Goal: Task Accomplishment & Management: Use online tool/utility

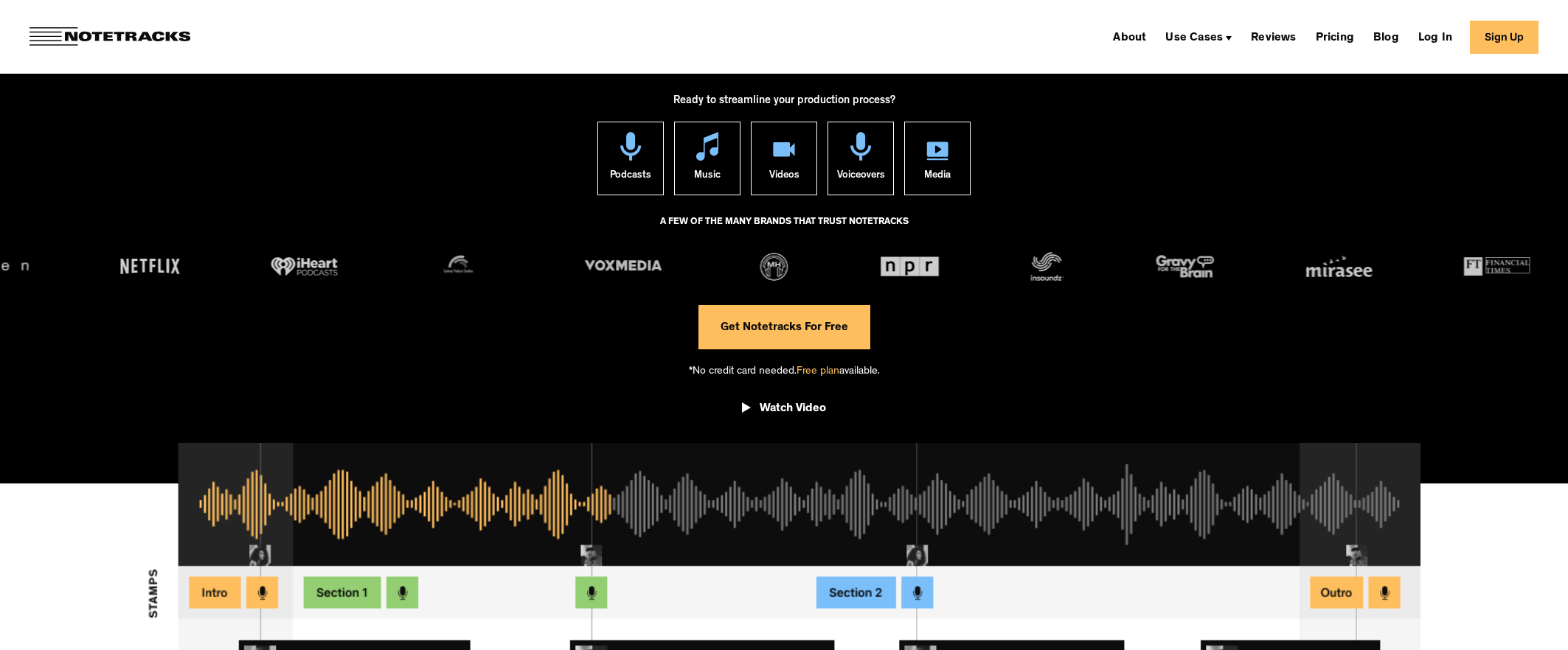
scroll to position [196, 0]
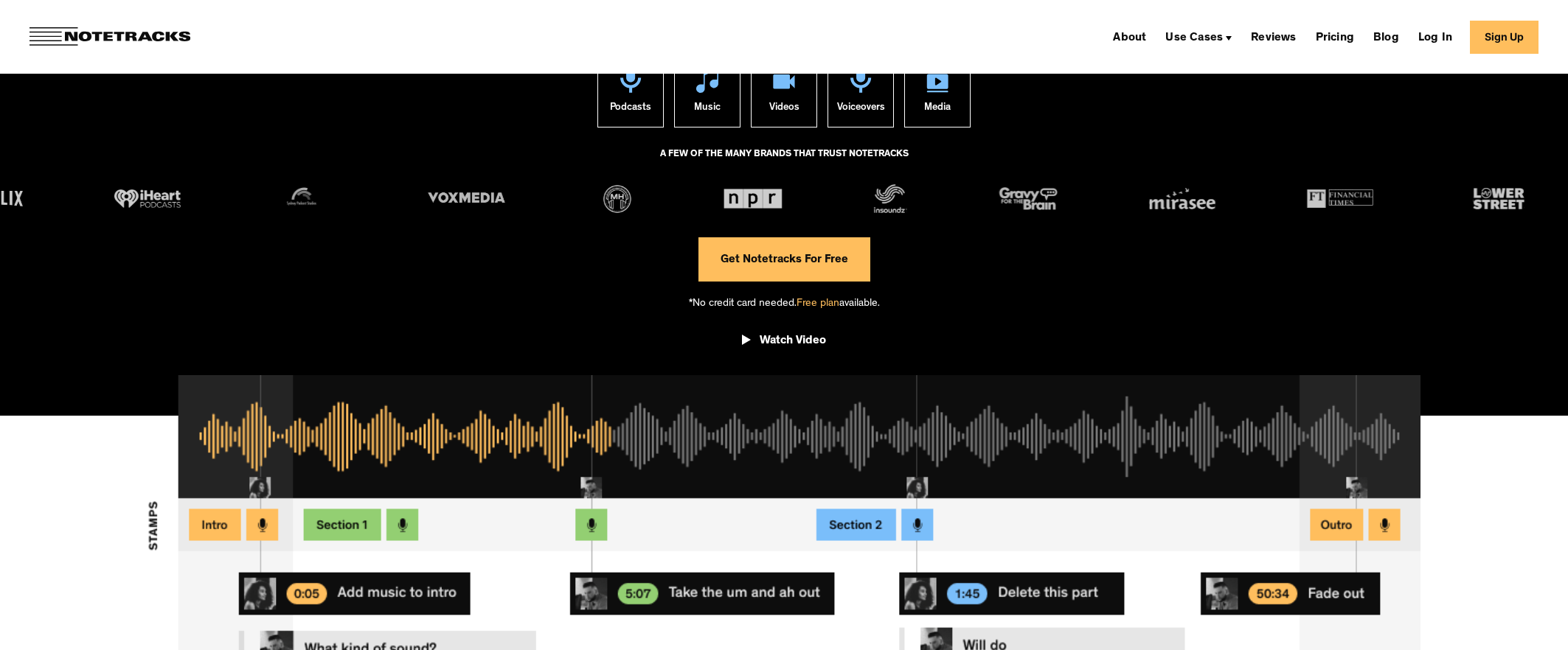
click at [817, 306] on span "Free plan" at bounding box center [818, 304] width 43 height 11
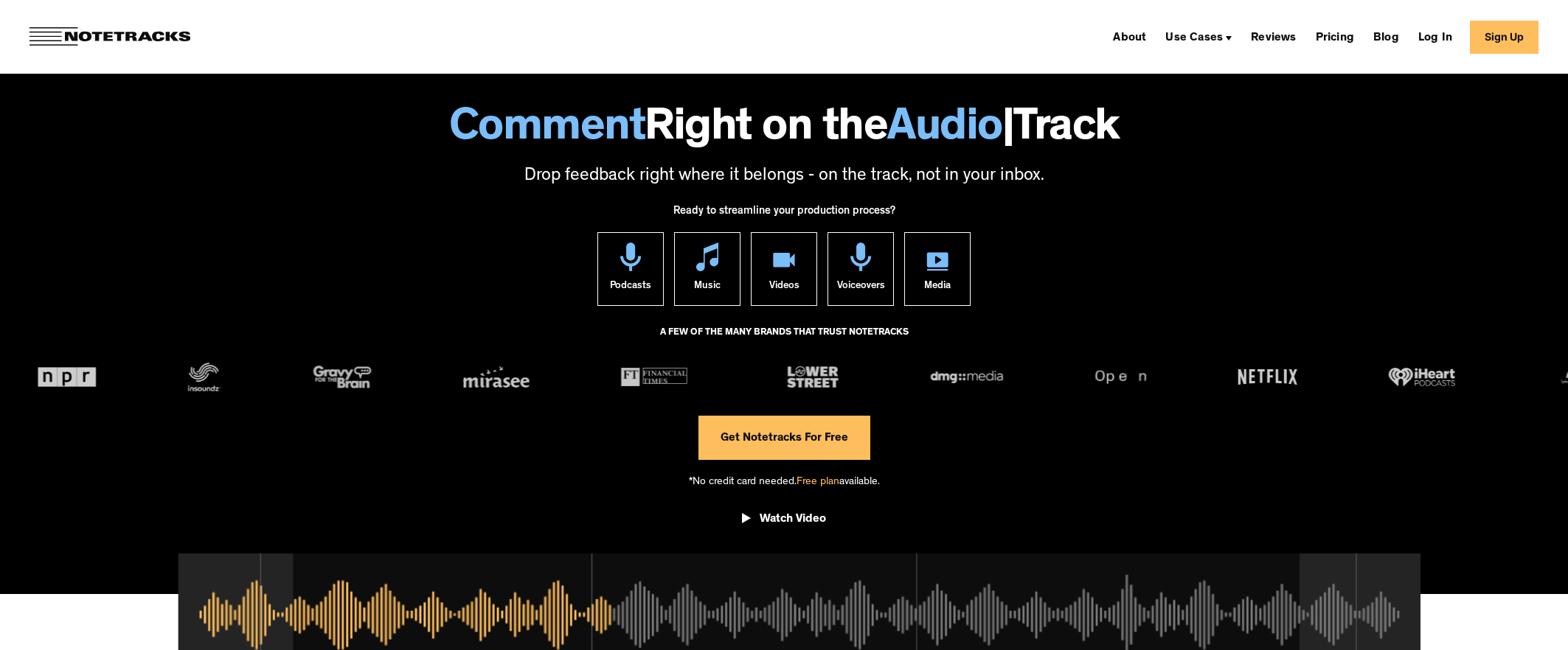
scroll to position [0, 0]
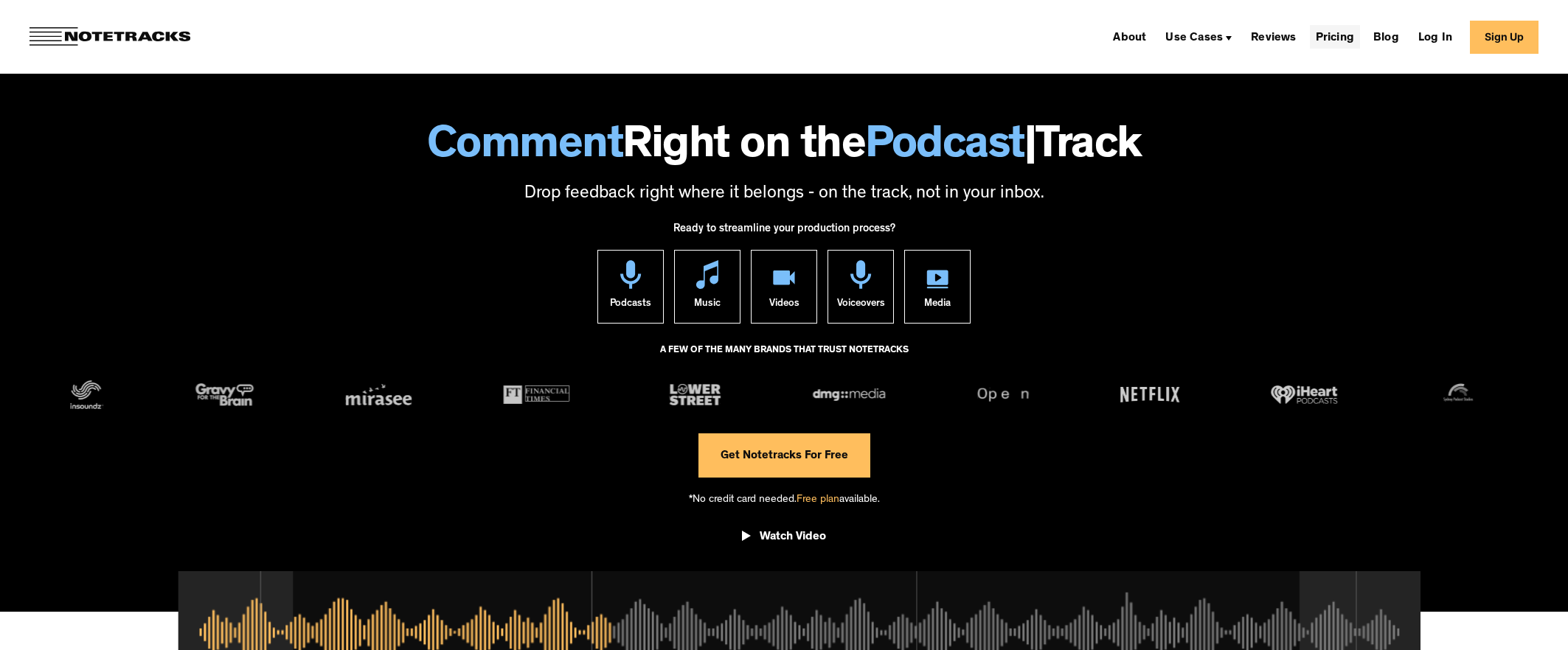
click at [1352, 29] on link "Pricing" at bounding box center [1334, 37] width 50 height 24
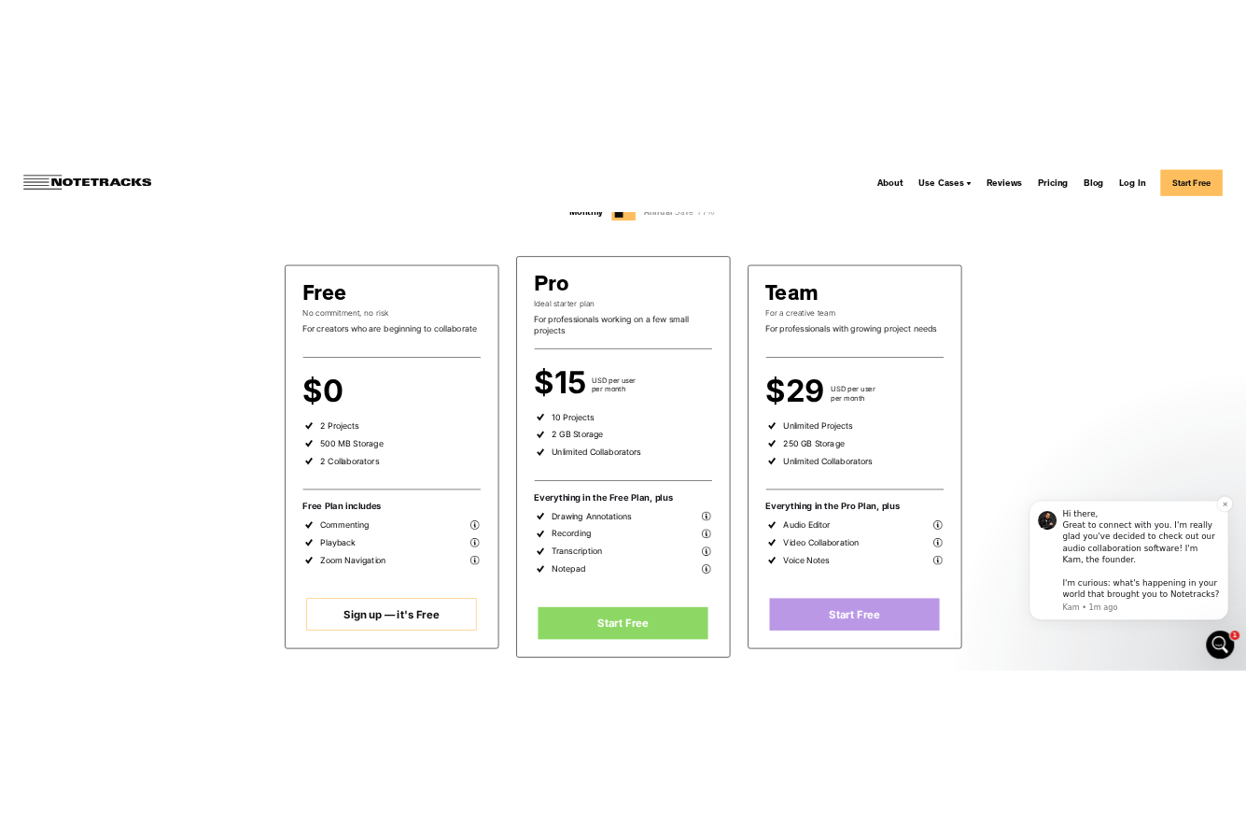
scroll to position [254, 0]
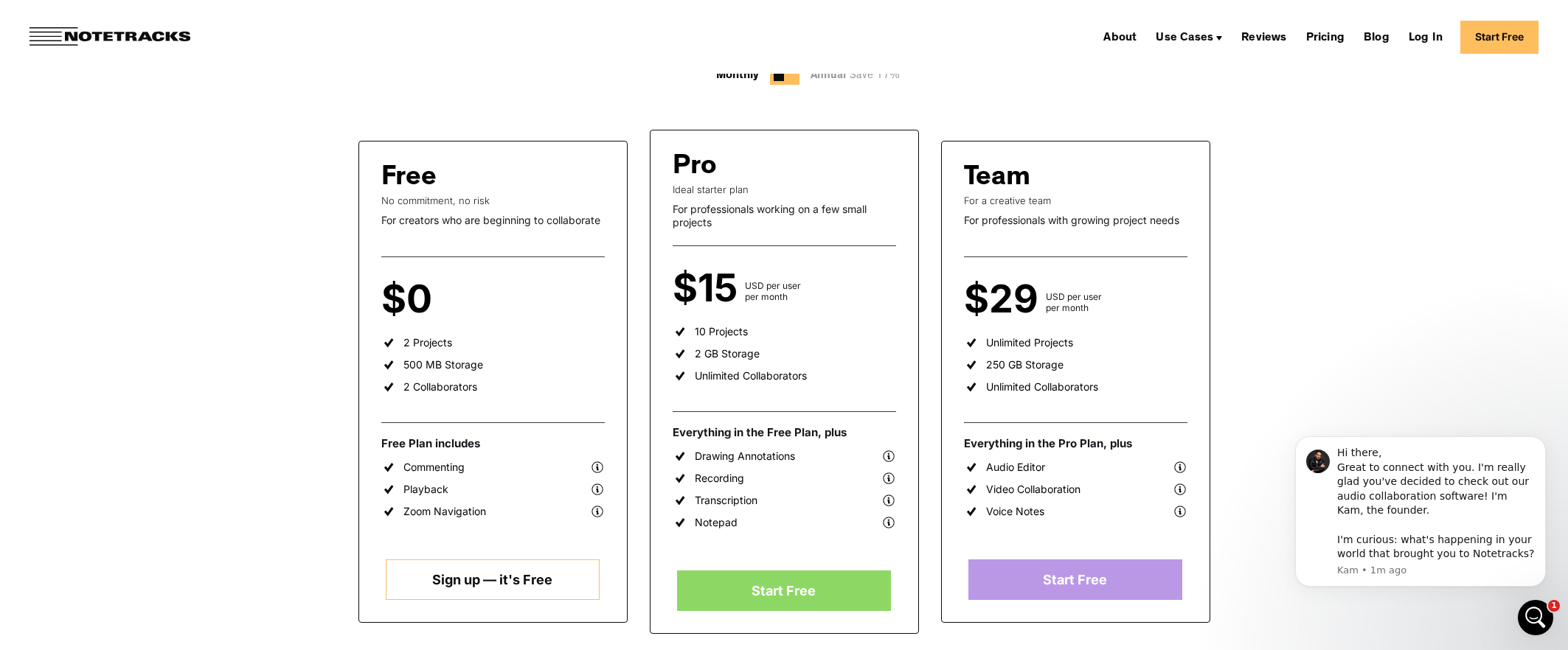
click at [540, 562] on link "Sign up — it's Free" at bounding box center [492, 580] width 214 height 40
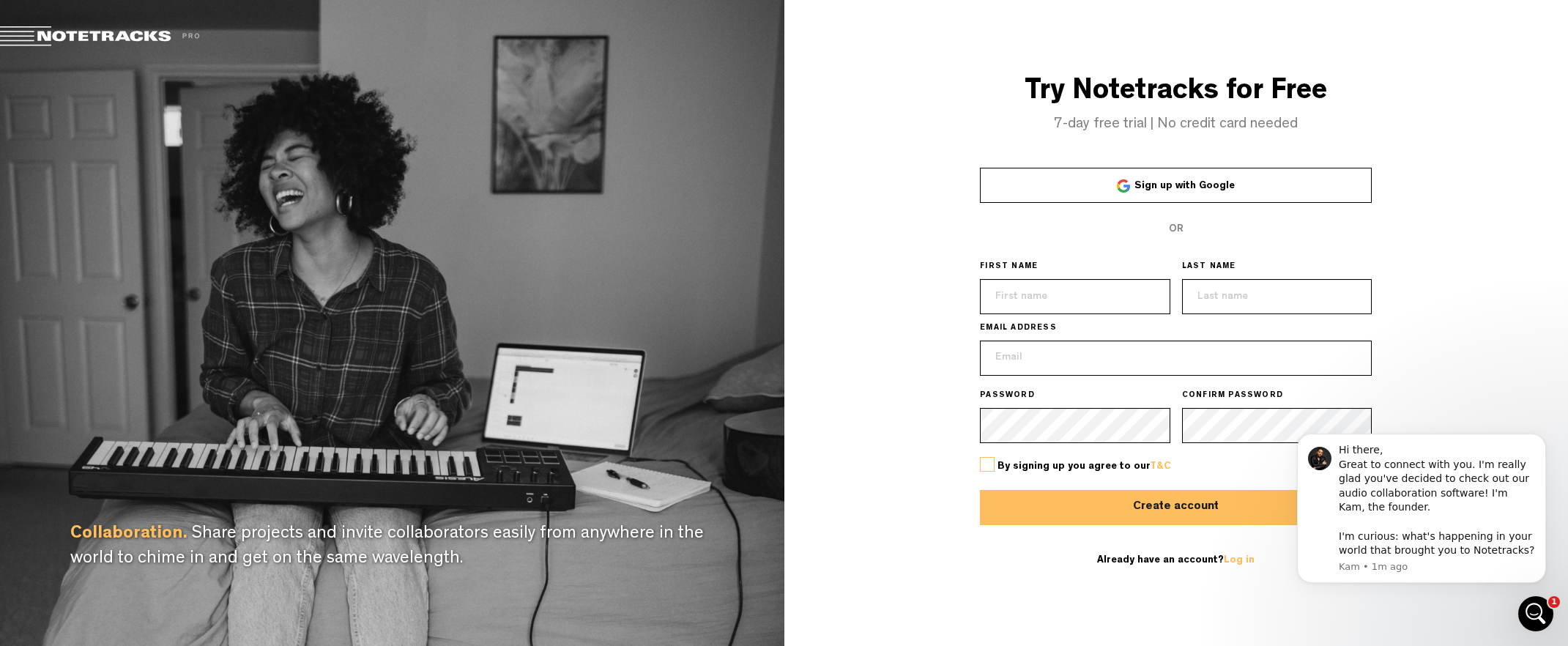
click at [1094, 188] on link "Sign up with Google" at bounding box center [1175, 185] width 391 height 35
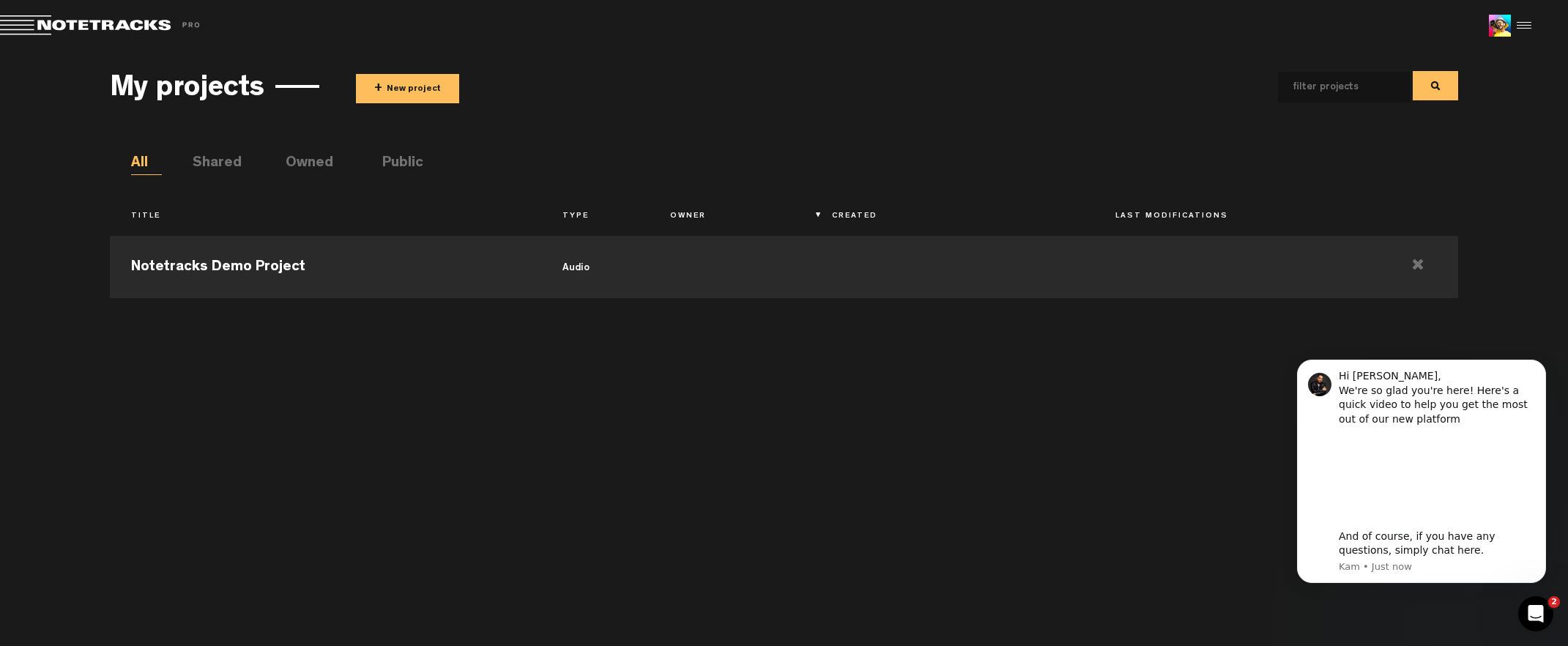
drag, startPoint x: 1406, startPoint y: 642, endPoint x: 1372, endPoint y: 629, distance: 36.4
click at [1368, 626] on body "Version: 1.1.20-prod, Build 1257, Hash: g376cf1d, Branch: master X Your screen …" at bounding box center [784, 323] width 1568 height 646
drag, startPoint x: 1406, startPoint y: 297, endPoint x: 1406, endPoint y: 336, distance: 39.0
click at [1406, 336] on div "Notetracks Demo Project audio" at bounding box center [784, 429] width 1348 height 403
drag, startPoint x: 1406, startPoint y: 333, endPoint x: 1399, endPoint y: 310, distance: 24.0
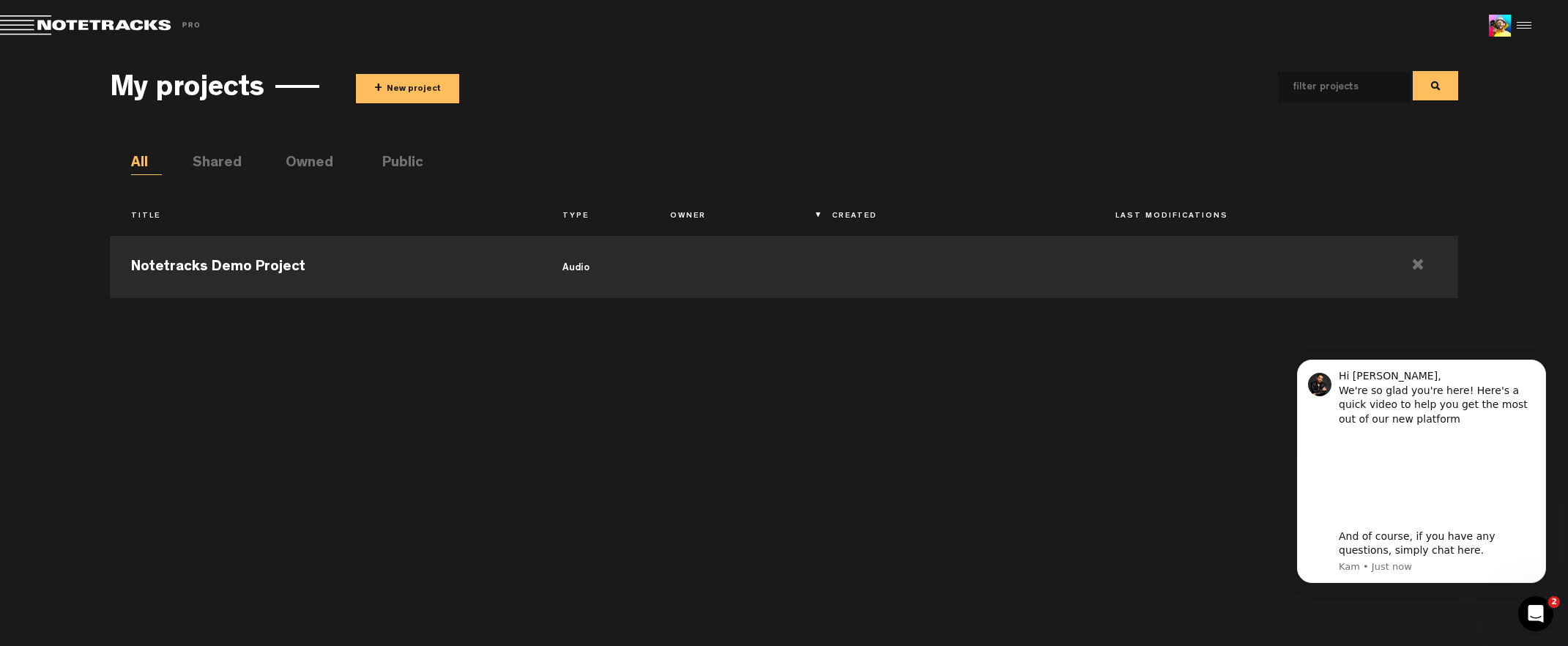
click at [1406, 334] on div "Notetracks Demo Project audio" at bounding box center [784, 429] width 1348 height 403
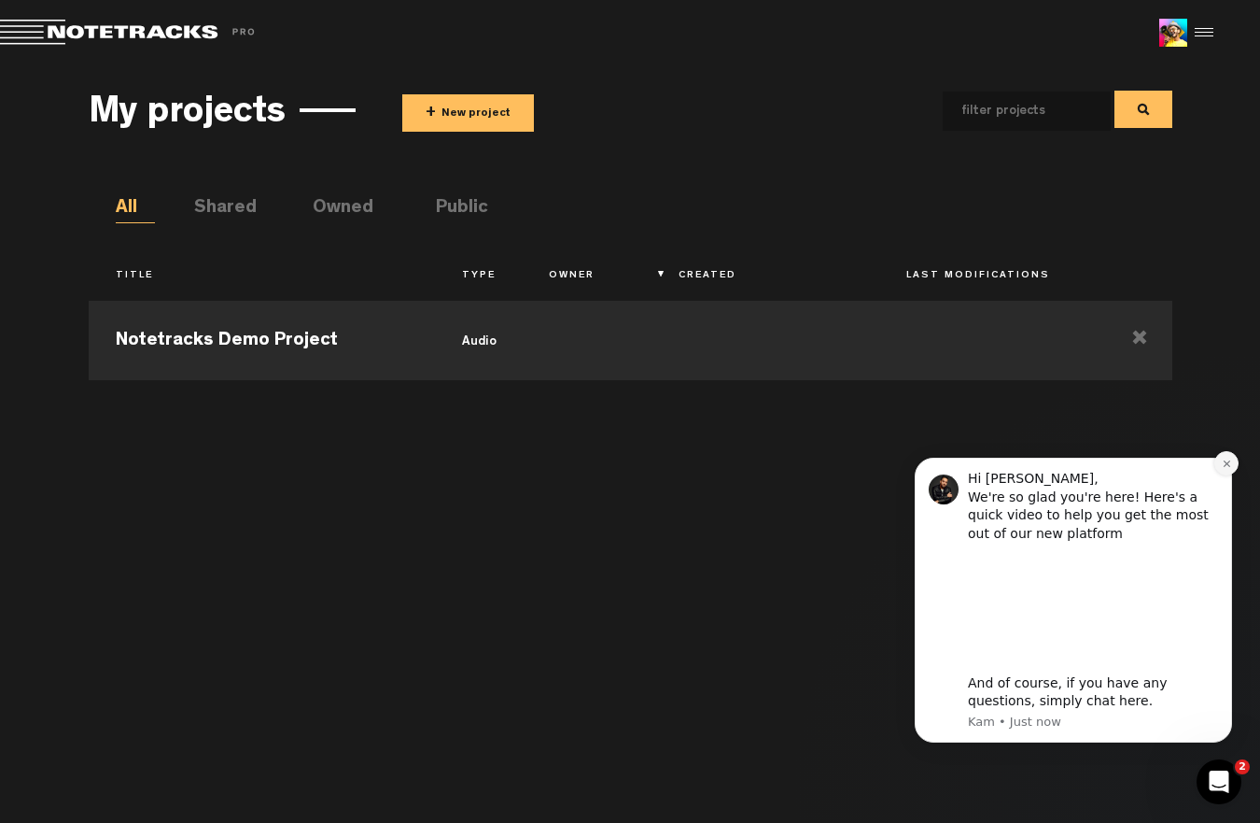
click at [1222, 457] on button "Dismiss notification" at bounding box center [1227, 463] width 24 height 24
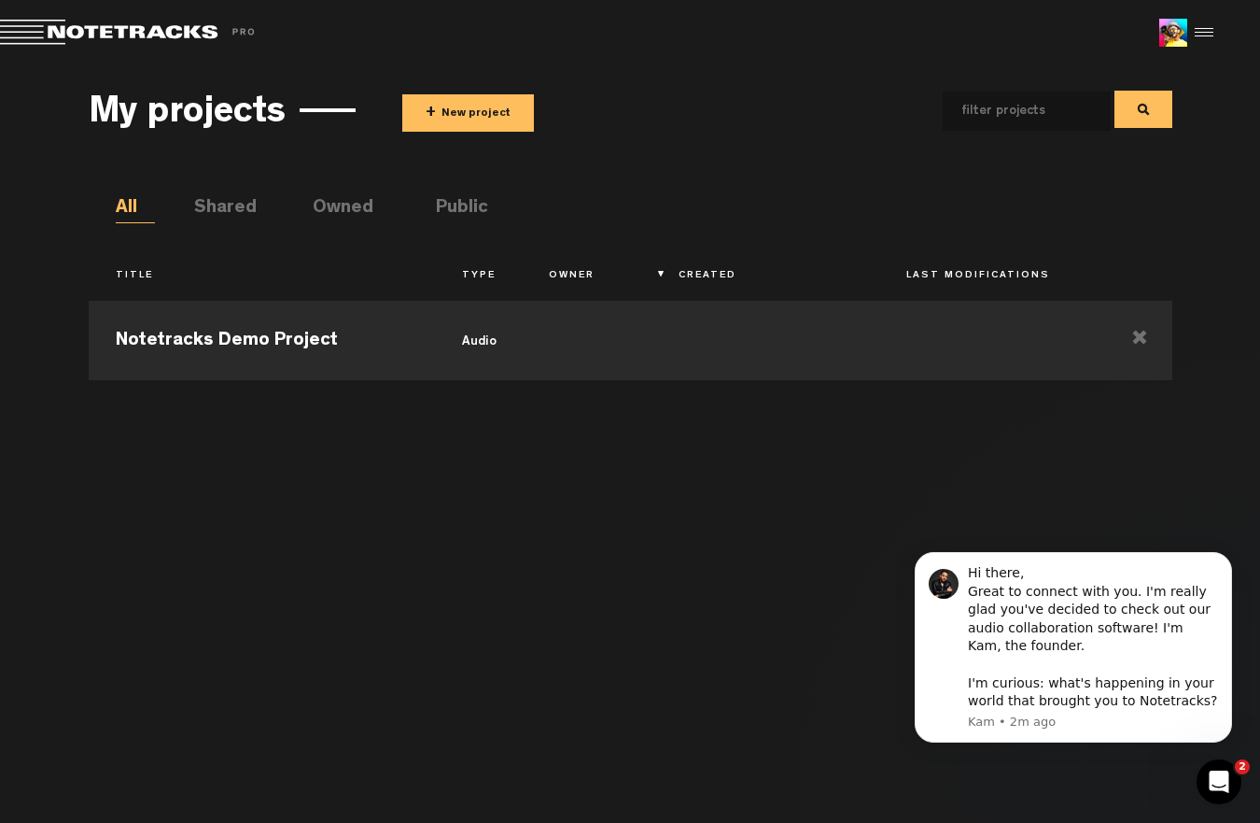
click at [788, 505] on div "Notetracks Demo Project audio" at bounding box center [631, 547] width 1084 height 513
click at [677, 475] on div "Notetracks Demo Project audio" at bounding box center [631, 547] width 1084 height 513
click at [475, 110] on button "+ New project" at bounding box center [468, 112] width 132 height 37
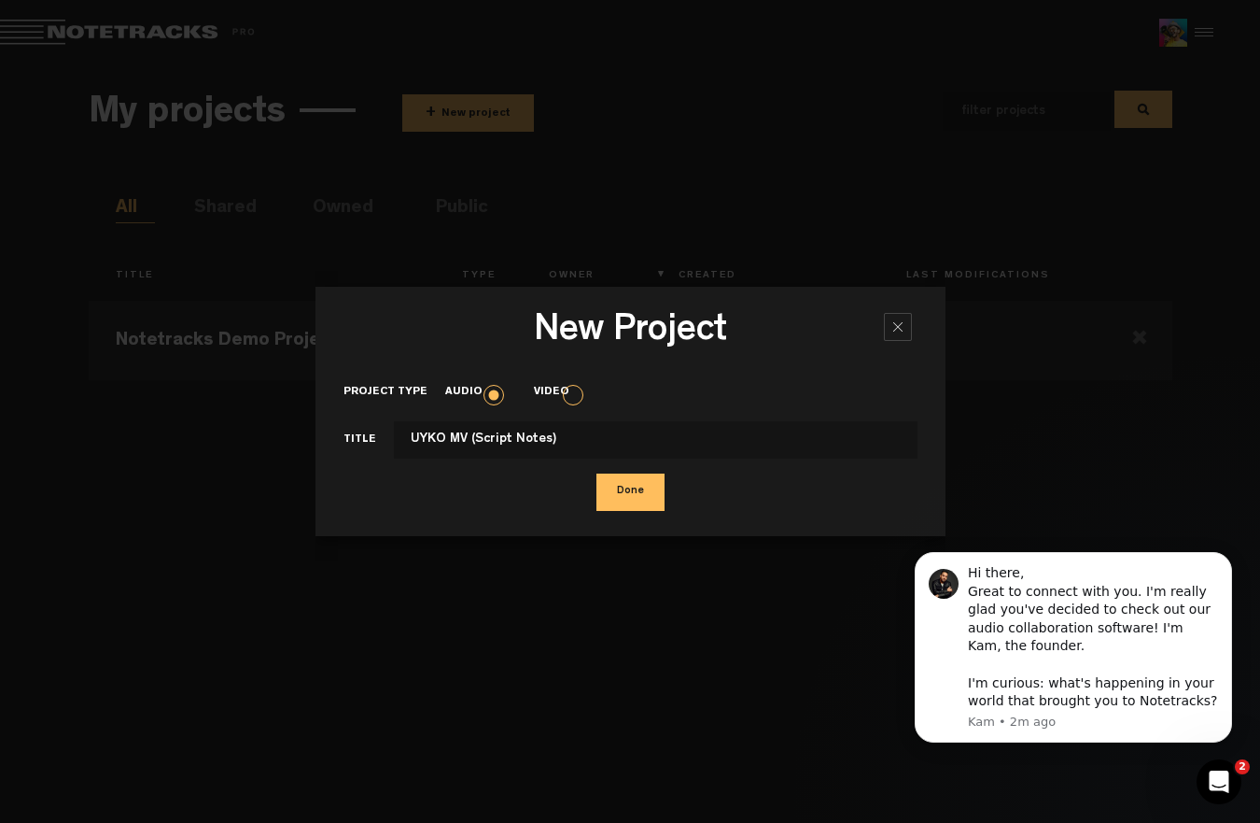
type input "UYKO MV (Script Notes)"
click at [631, 501] on button "Done" at bounding box center [631, 491] width 68 height 37
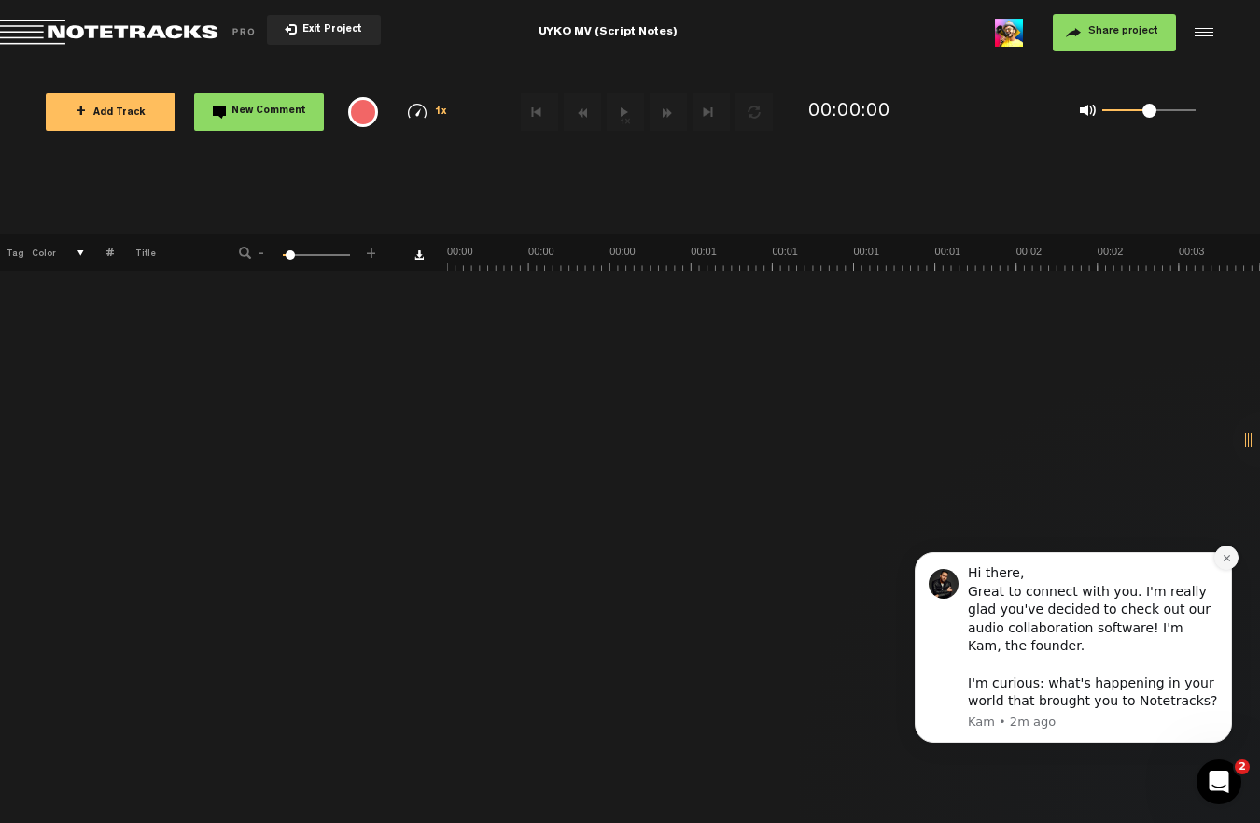
click at [1229, 554] on icon "Dismiss notification" at bounding box center [1227, 558] width 10 height 10
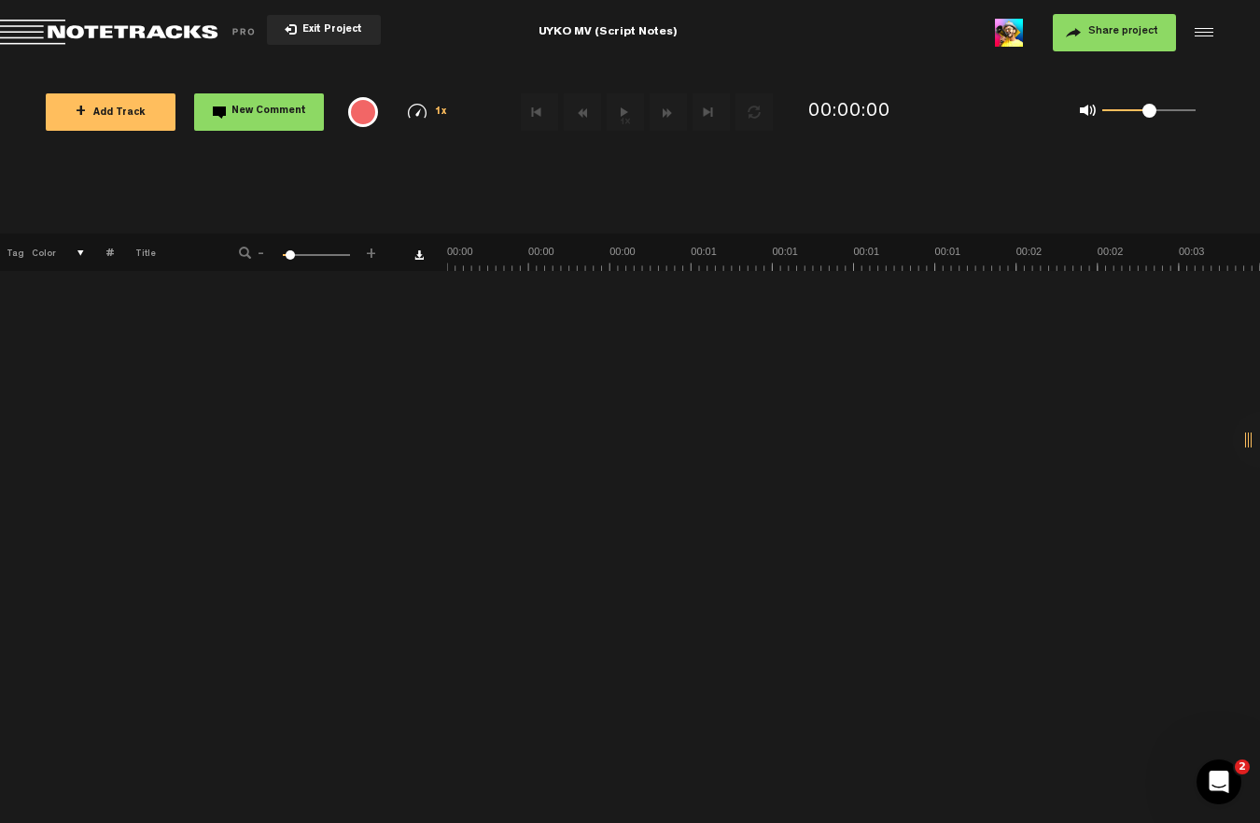
click at [272, 293] on div "+ New drawing Tag Color # Title - 1 100 6 +" at bounding box center [630, 527] width 1260 height 589
click at [141, 122] on button "+ Add Track" at bounding box center [111, 111] width 130 height 37
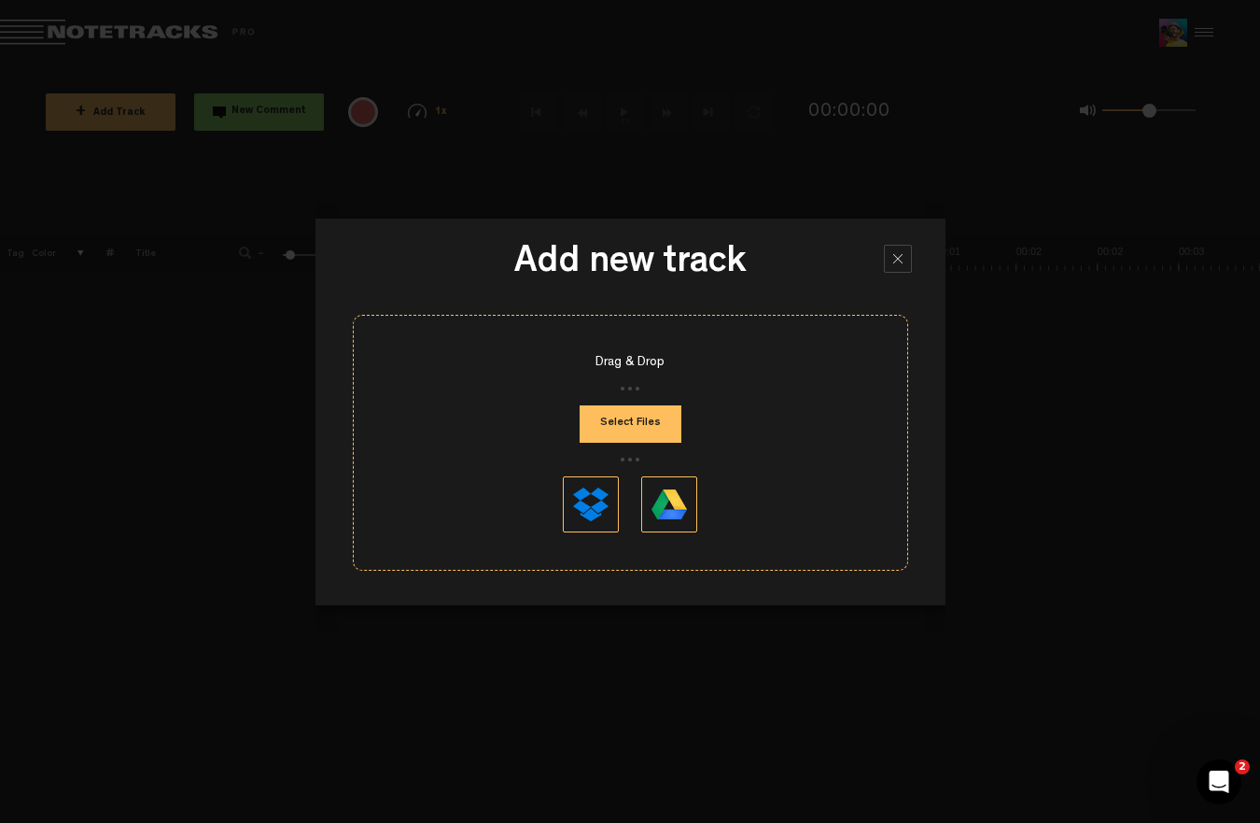
click at [908, 264] on div at bounding box center [898, 259] width 28 height 28
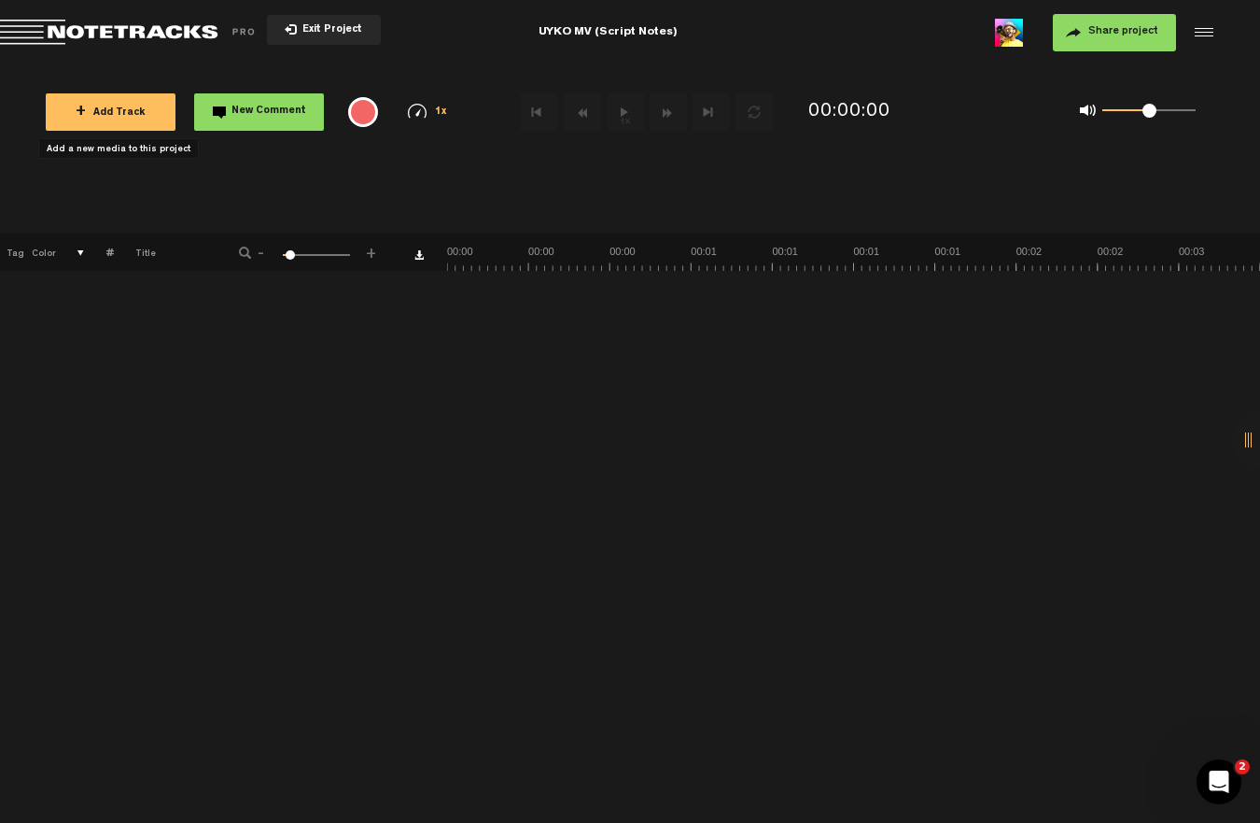
click at [162, 119] on button "+ Add Track" at bounding box center [111, 111] width 130 height 37
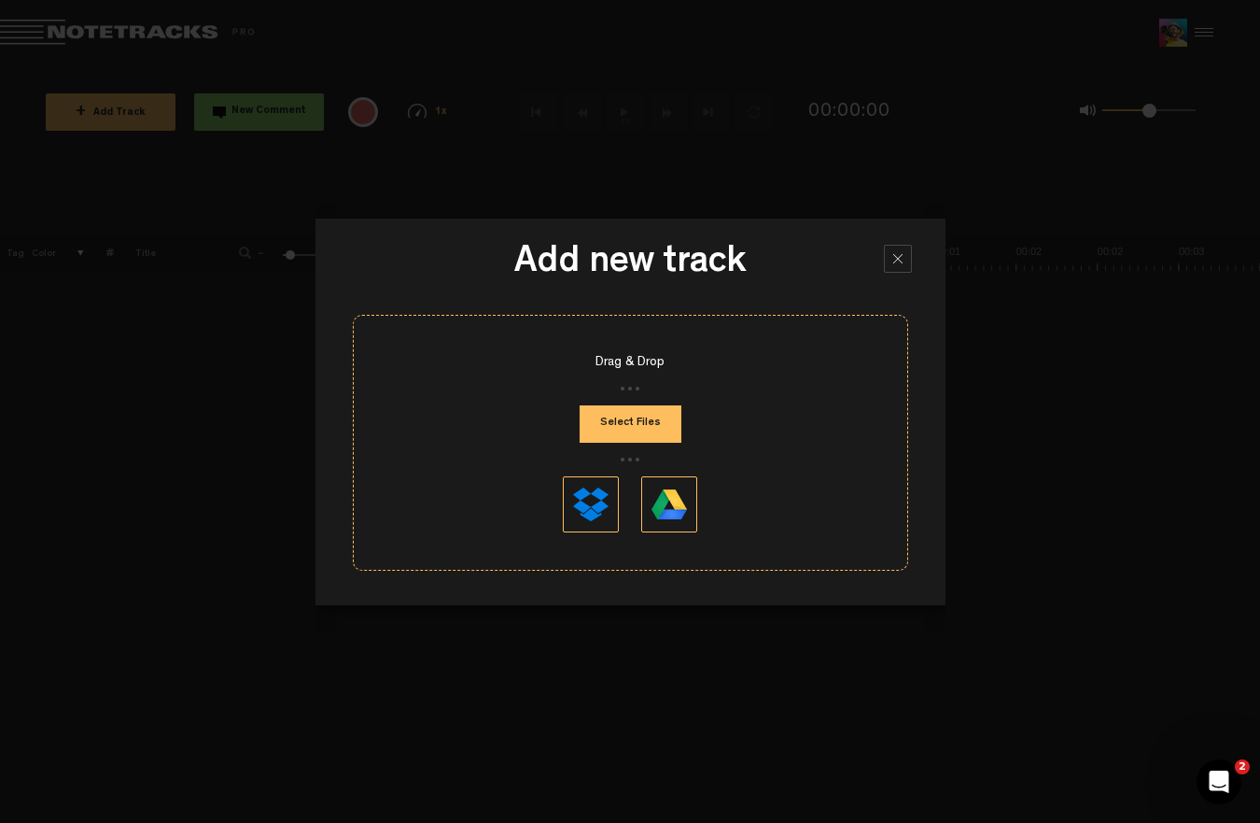
click at [622, 429] on button "Select Files" at bounding box center [631, 423] width 102 height 37
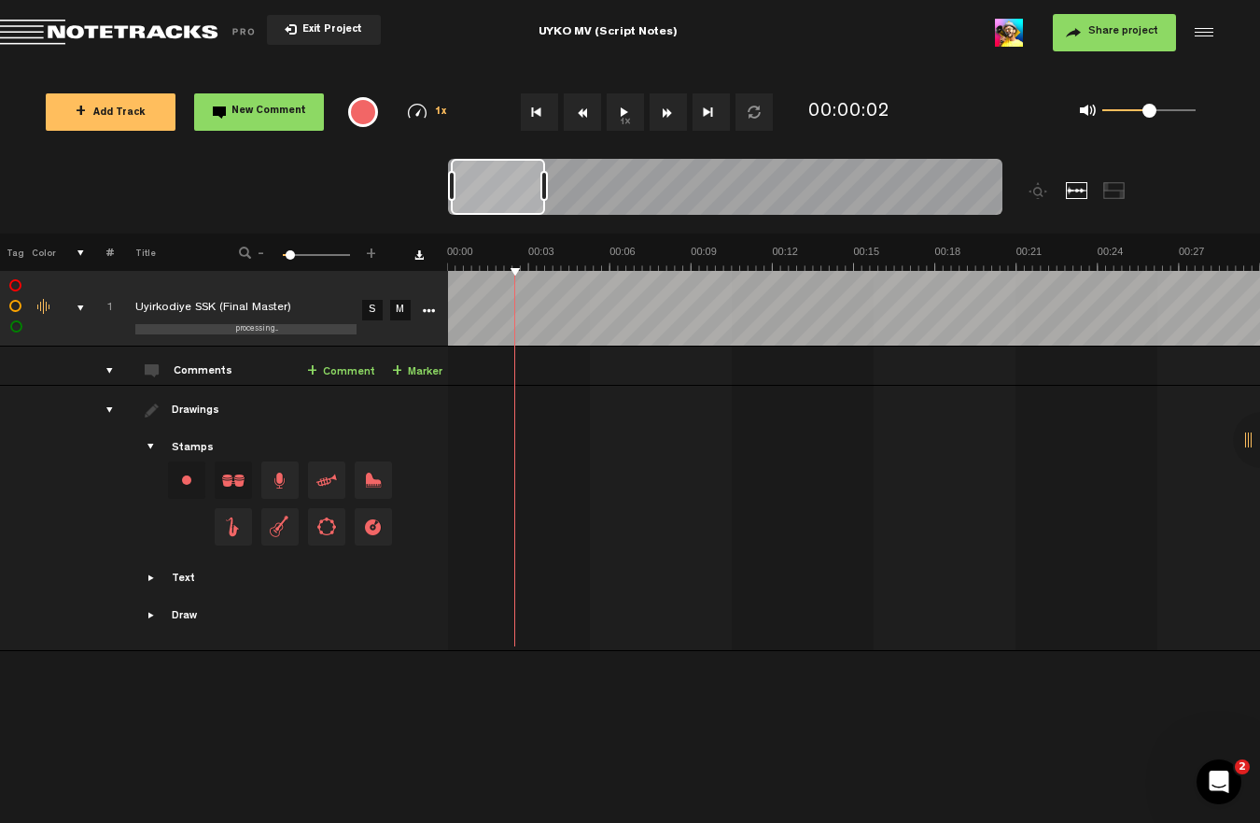
drag, startPoint x: 519, startPoint y: 260, endPoint x: 321, endPoint y: 271, distance: 198.2
click at [321, 271] on div "+ New drawing Tag Color # Title - 1 100 6 + 1 processing... Uyirkodiye SSK (Fin…" at bounding box center [630, 423] width 1260 height 380
drag, startPoint x: 514, startPoint y: 270, endPoint x: 342, endPoint y: 270, distance: 172.7
click at [342, 270] on tr "Tag Color # Title - 1 100 6 +" at bounding box center [630, 251] width 1260 height 37
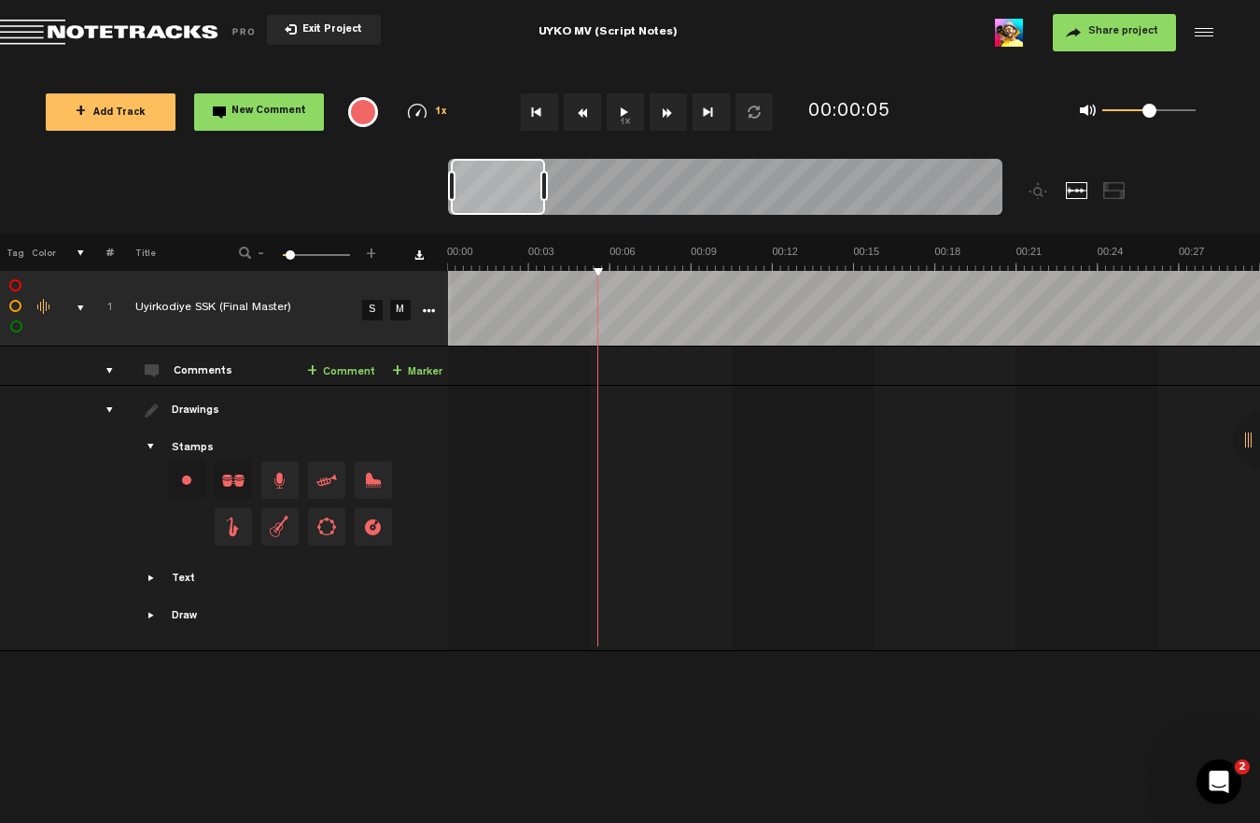
click at [355, 361] on link "+ Comment" at bounding box center [341, 371] width 68 height 21
click at [359, 372] on link "+ Comment" at bounding box center [341, 371] width 68 height 21
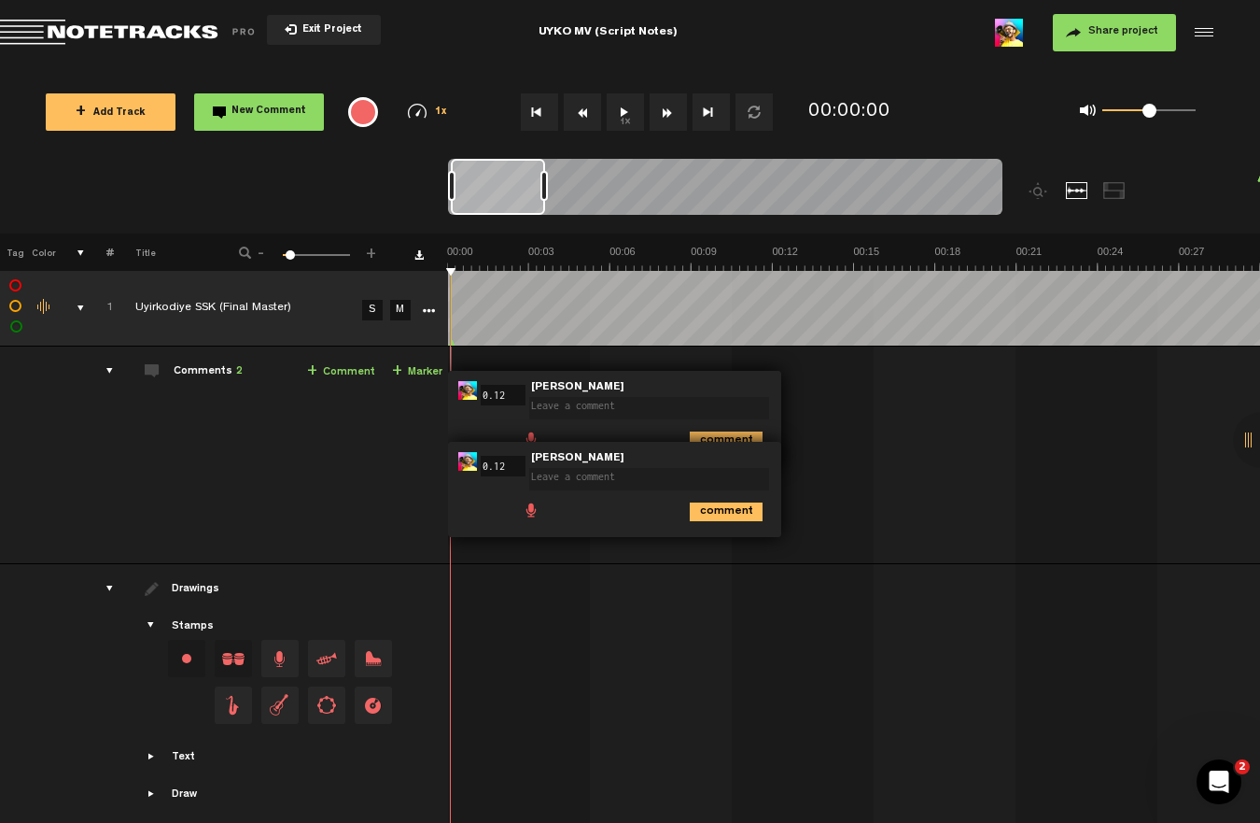
drag, startPoint x: 453, startPoint y: 269, endPoint x: 419, endPoint y: 271, distance: 33.7
click at [419, 271] on div "+ New drawing Tag Color # Title - 1 100 6 + 1 completed Uyirkodiye SSK (Final M…" at bounding box center [630, 512] width 1260 height 558
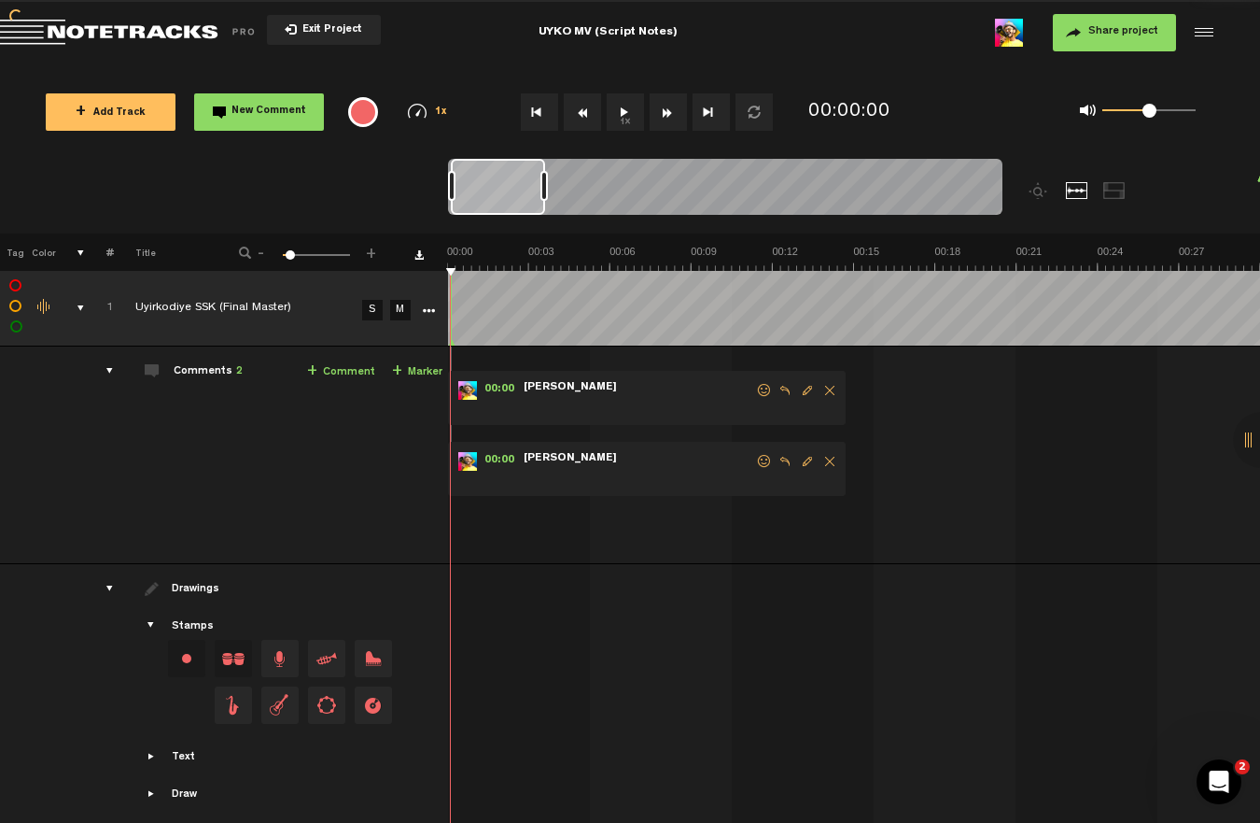
click at [824, 458] on span "Delete comment" at bounding box center [830, 461] width 22 height 13
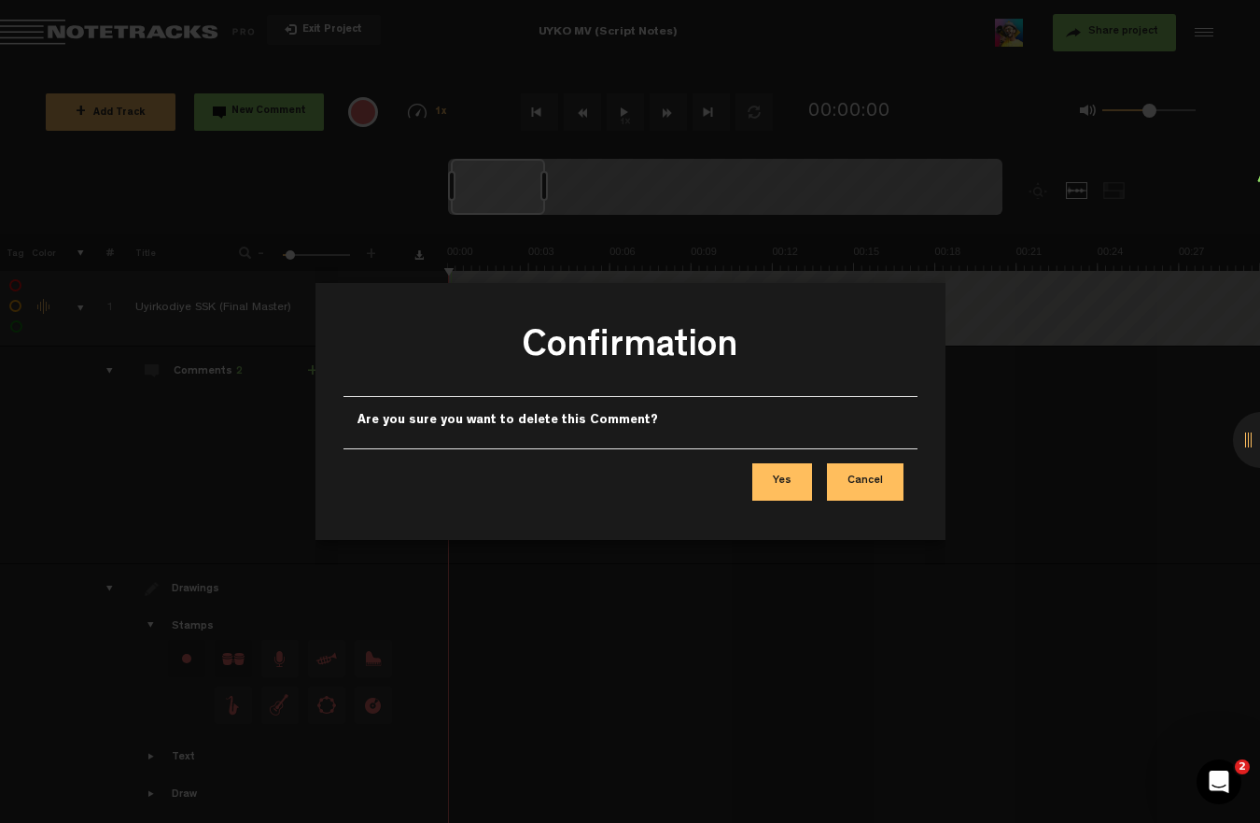
click at [768, 479] on button "Yes" at bounding box center [783, 481] width 60 height 37
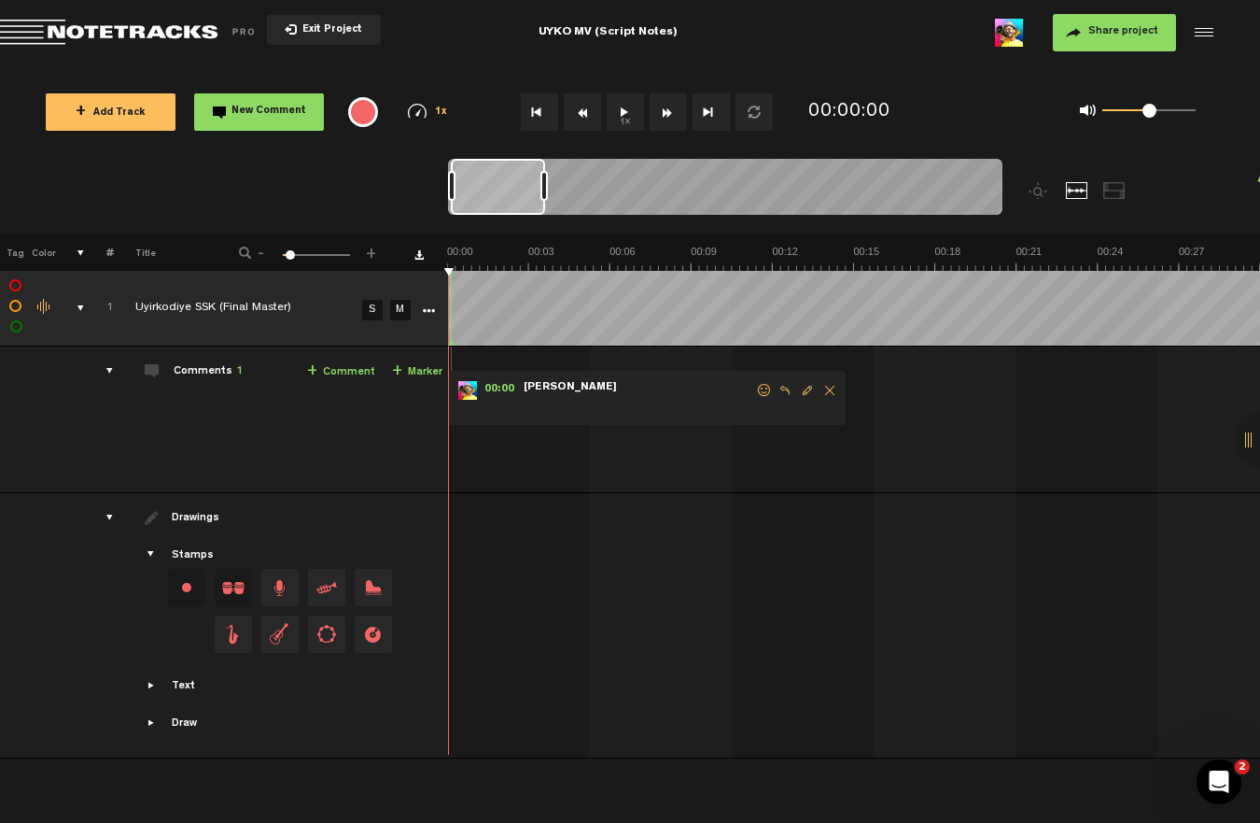
click at [547, 390] on span "Sanathan Shree Krishnan" at bounding box center [570, 387] width 97 height 13
click at [812, 387] on span "Edit comment" at bounding box center [807, 390] width 22 height 13
click at [150, 682] on span "Showcase text" at bounding box center [152, 685] width 15 height 15
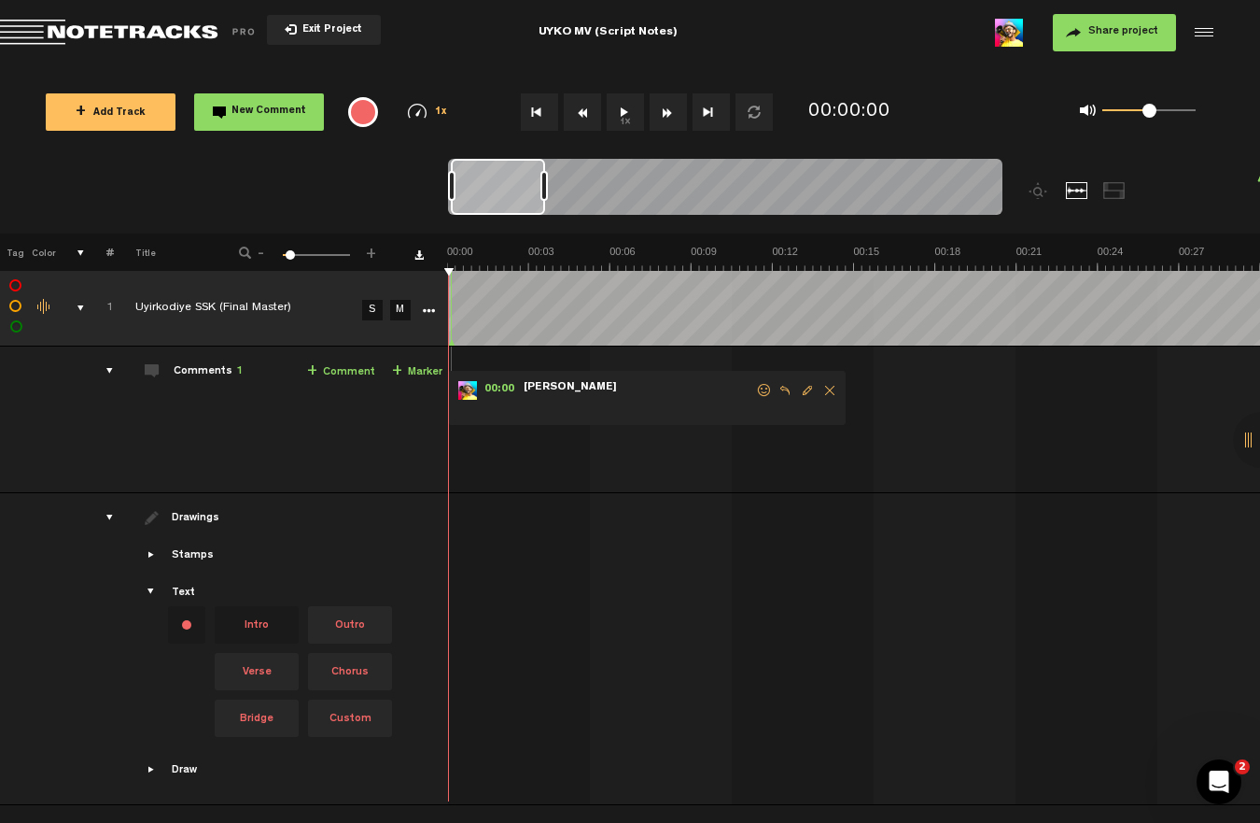
click at [1208, 30] on div at bounding box center [1202, 33] width 28 height 28
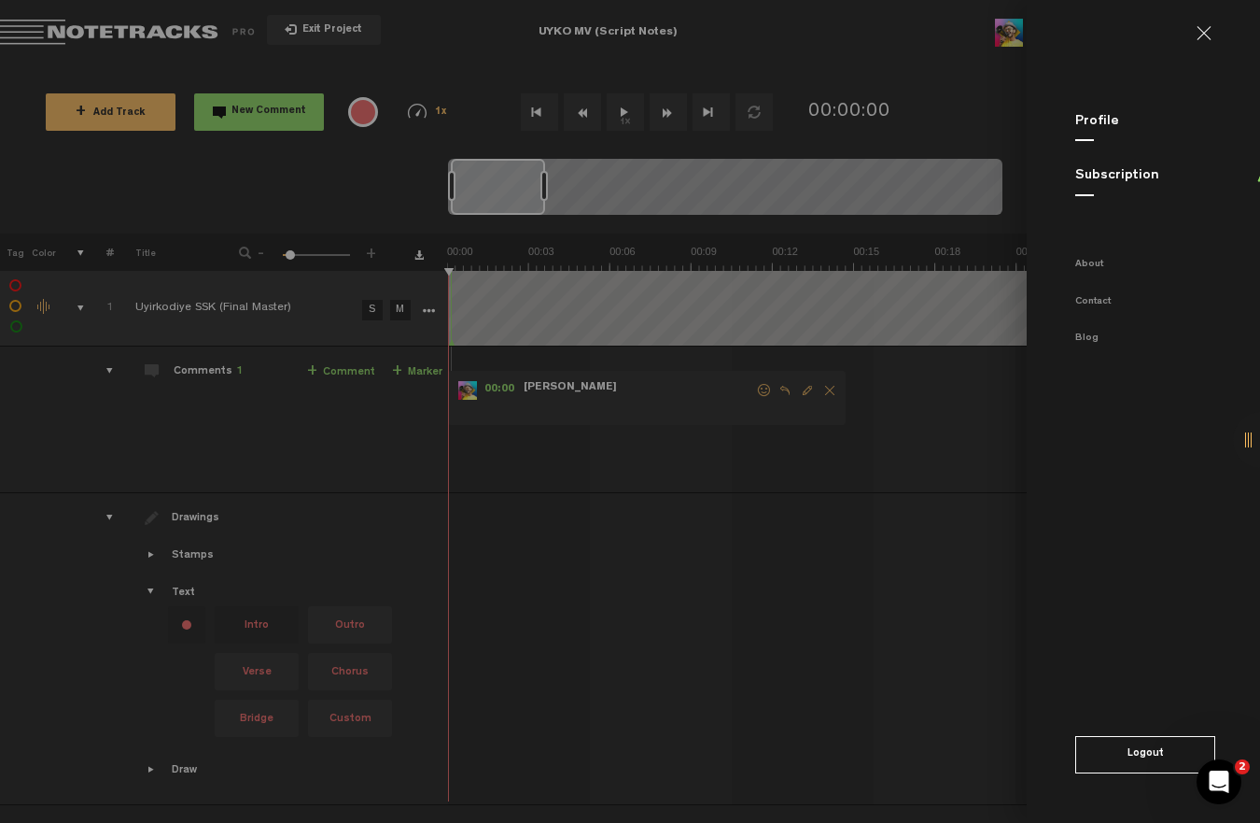
click at [620, 487] on md-backdrop at bounding box center [630, 411] width 1260 height 823
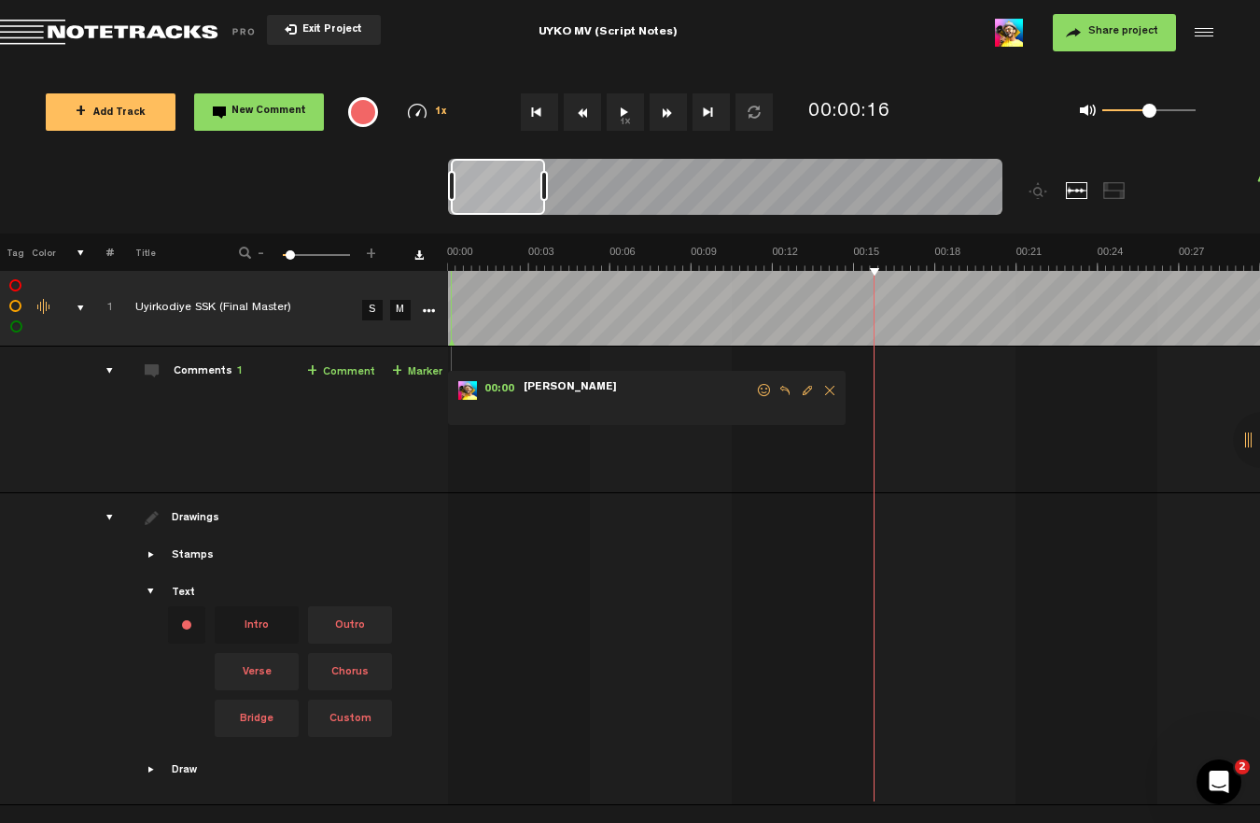
click at [324, 26] on span "Exit Project" at bounding box center [329, 30] width 65 height 10
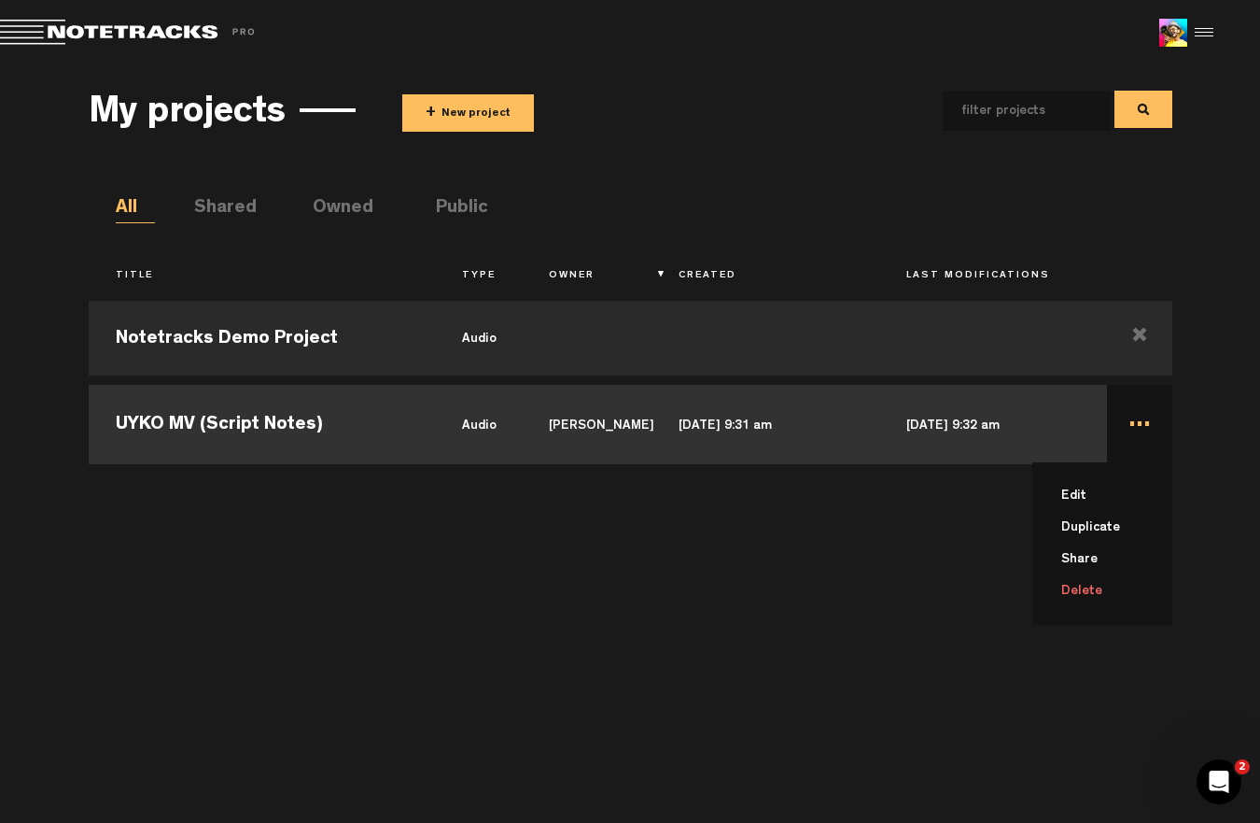
click at [1132, 422] on td "... Edit Duplicate Share Delete" at bounding box center [1139, 422] width 65 height 84
click at [1143, 426] on td "..." at bounding box center [1139, 422] width 65 height 84
click at [1100, 589] on li "Delete" at bounding box center [1114, 591] width 118 height 32
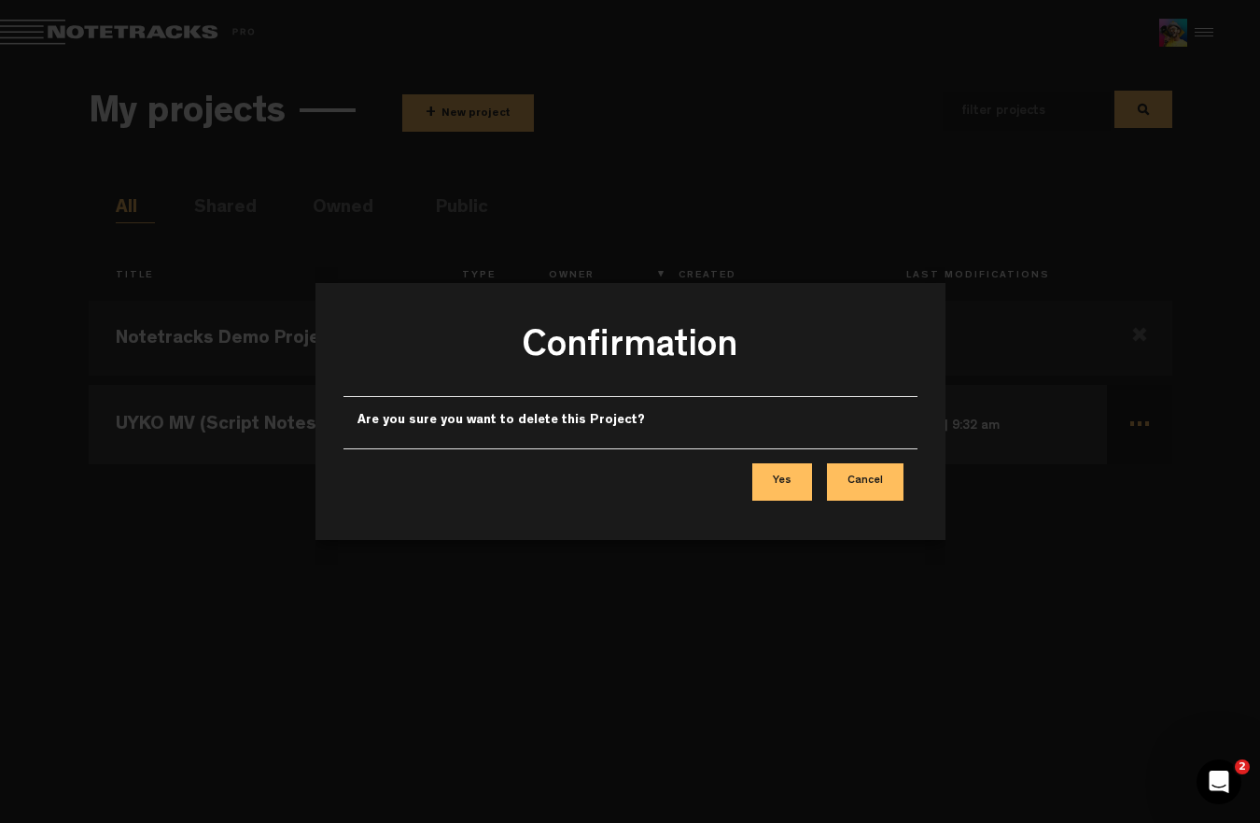
click at [787, 486] on button "Yes" at bounding box center [783, 481] width 60 height 37
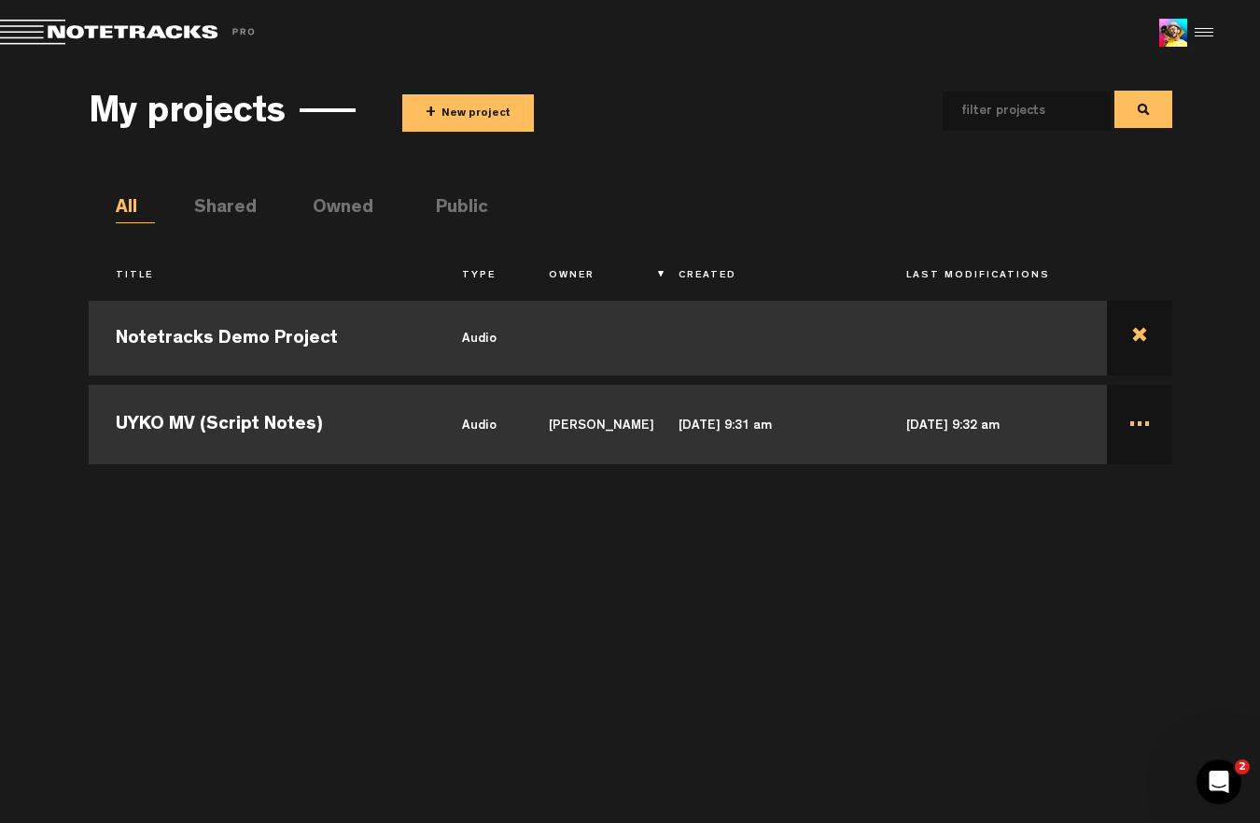
click at [1138, 331] on td at bounding box center [1139, 338] width 65 height 84
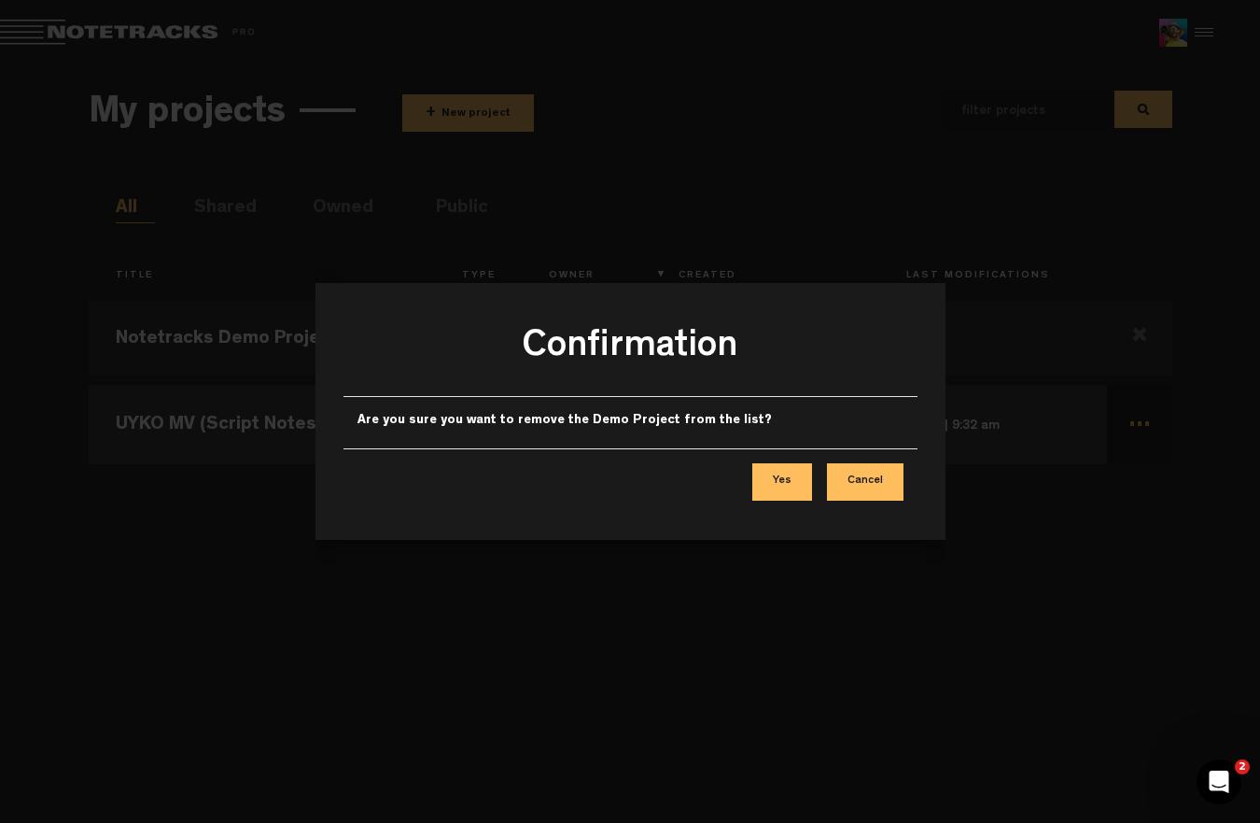
click at [778, 482] on button "Yes" at bounding box center [783, 481] width 60 height 37
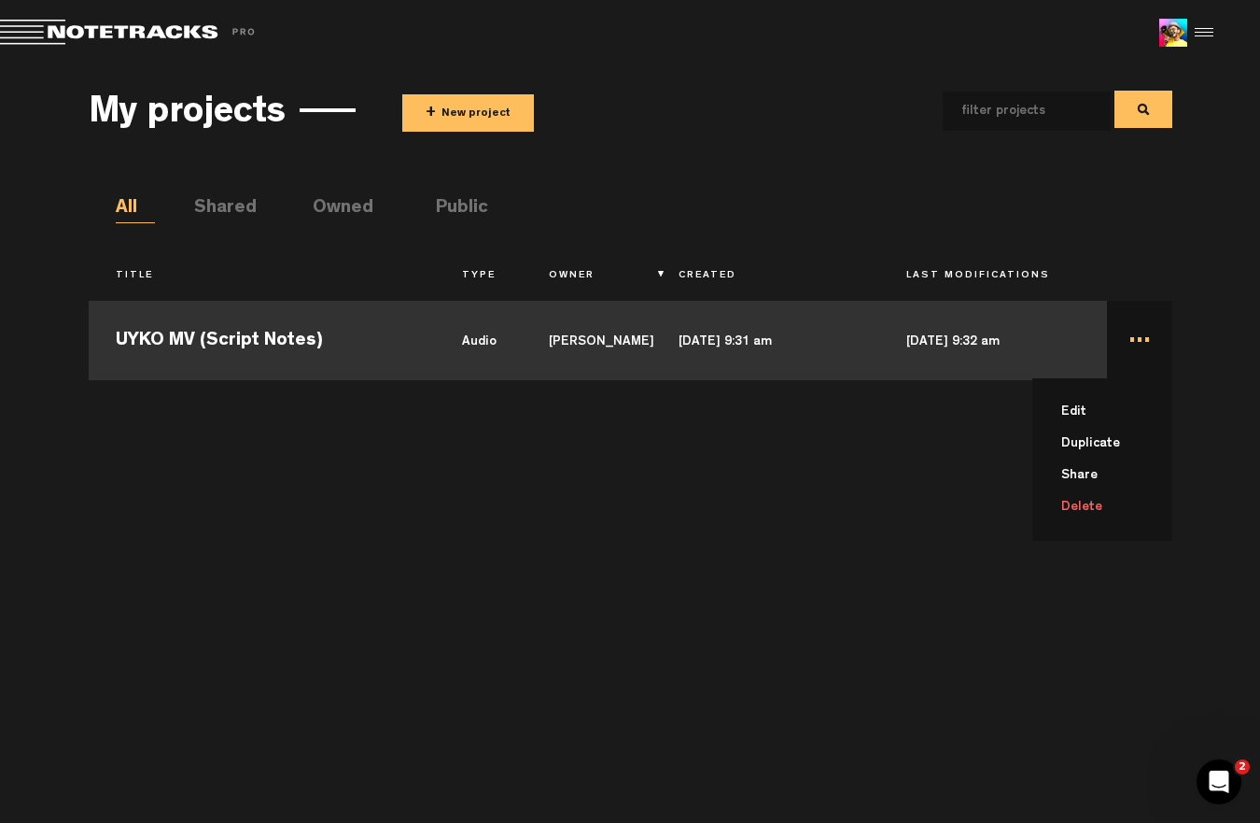
click at [1093, 503] on li "Delete" at bounding box center [1114, 507] width 118 height 32
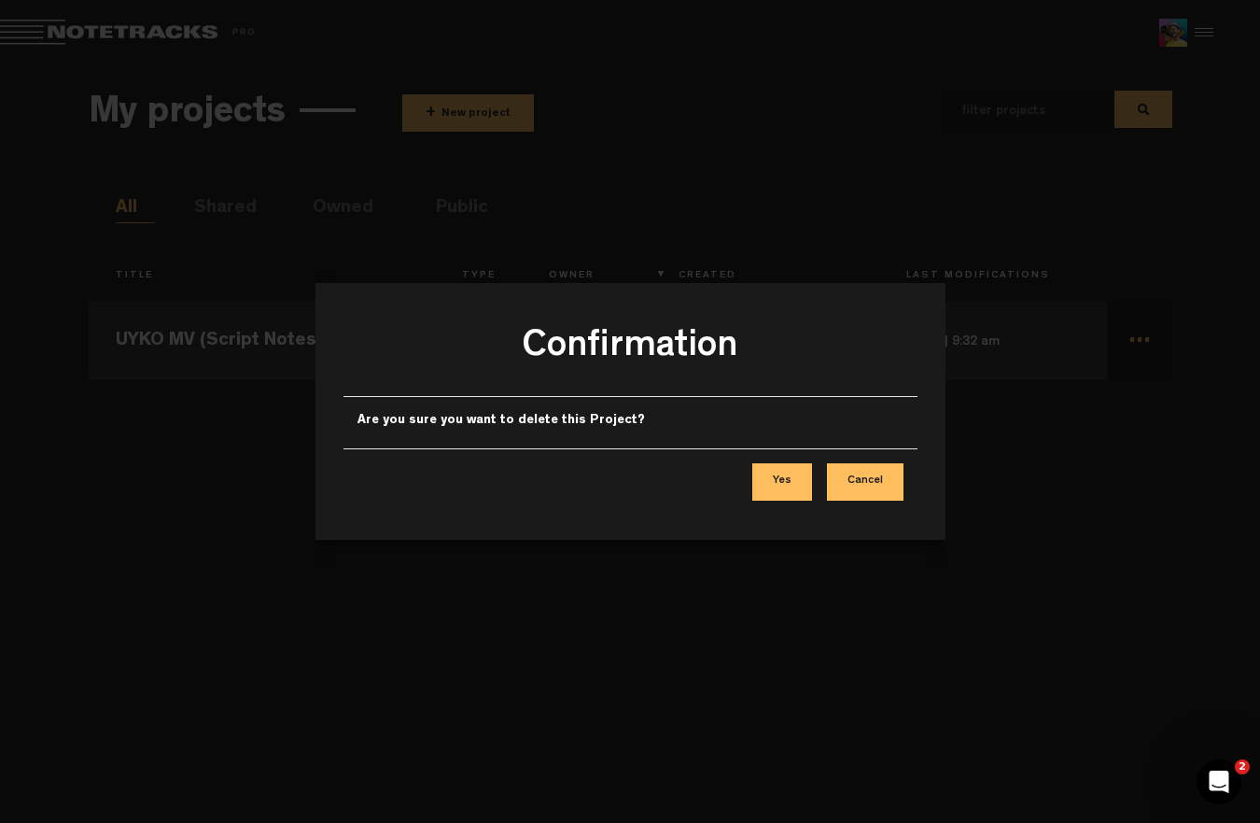
click at [777, 489] on button "Yes" at bounding box center [783, 481] width 60 height 37
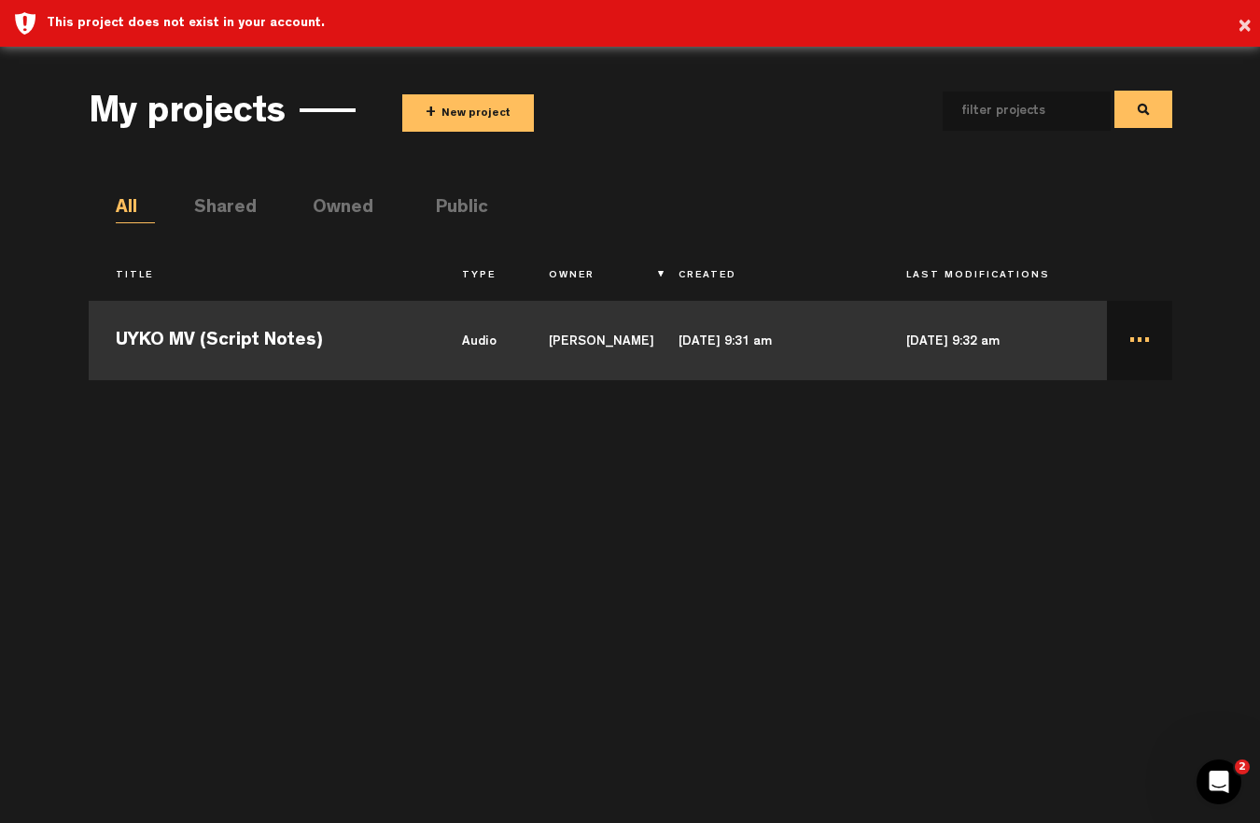
click at [397, 358] on td "UYKO MV (Script Notes)" at bounding box center [262, 338] width 347 height 84
